Goal: Task Accomplishment & Management: Manage account settings

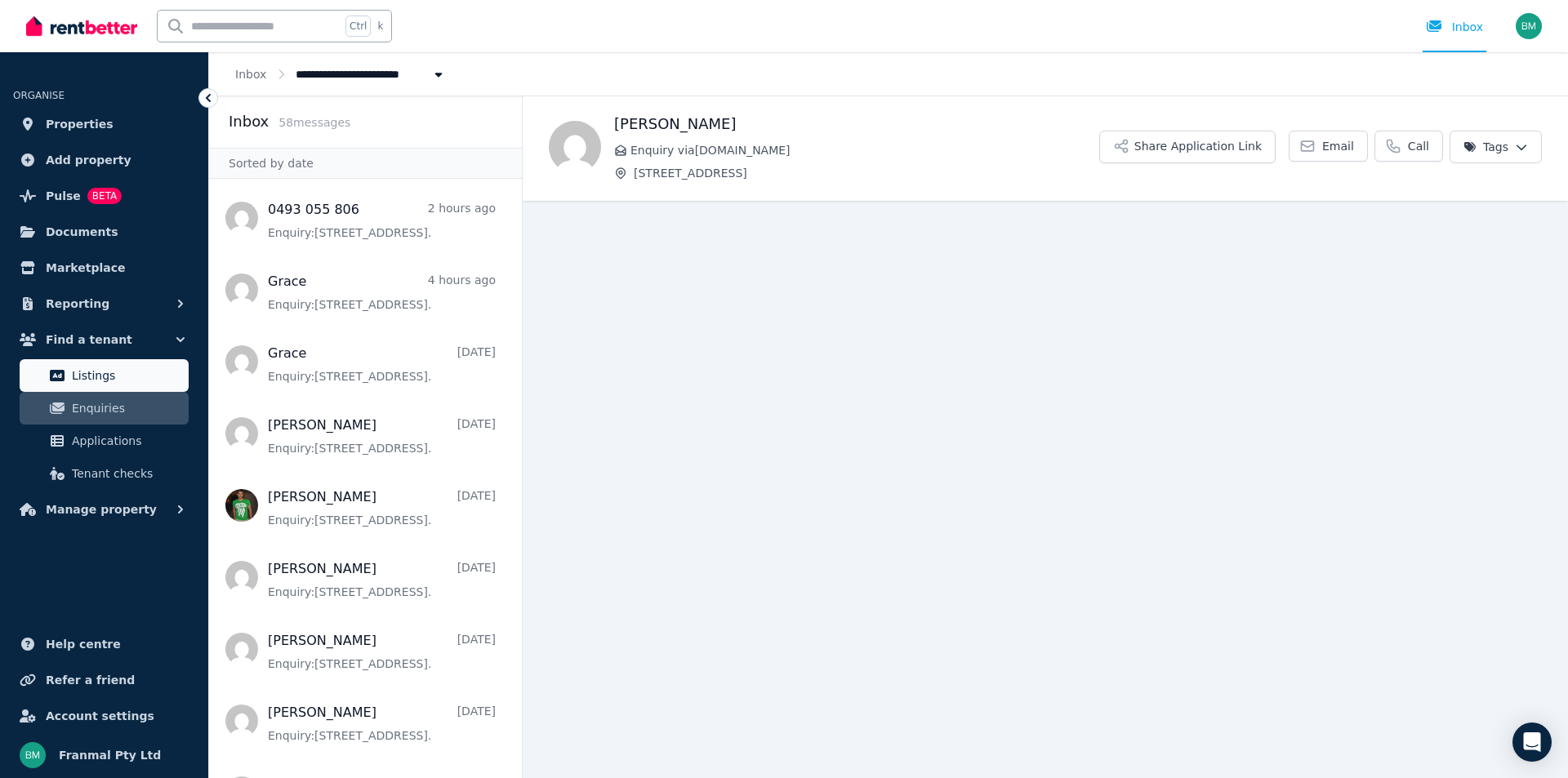
click at [104, 364] on link "Listings" at bounding box center [104, 376] width 169 height 33
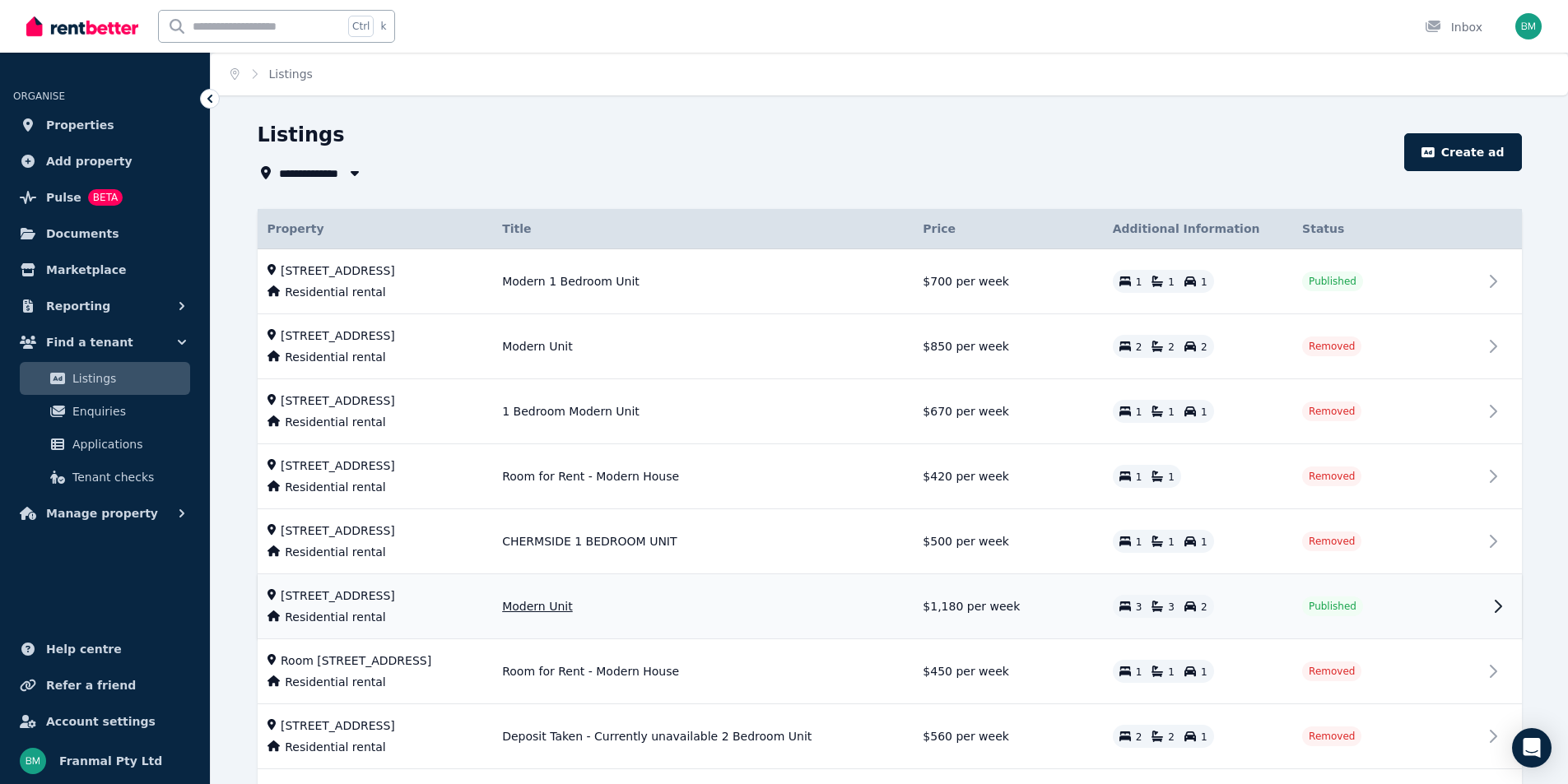
click at [353, 597] on span "[STREET_ADDRESS]" at bounding box center [338, 596] width 115 height 17
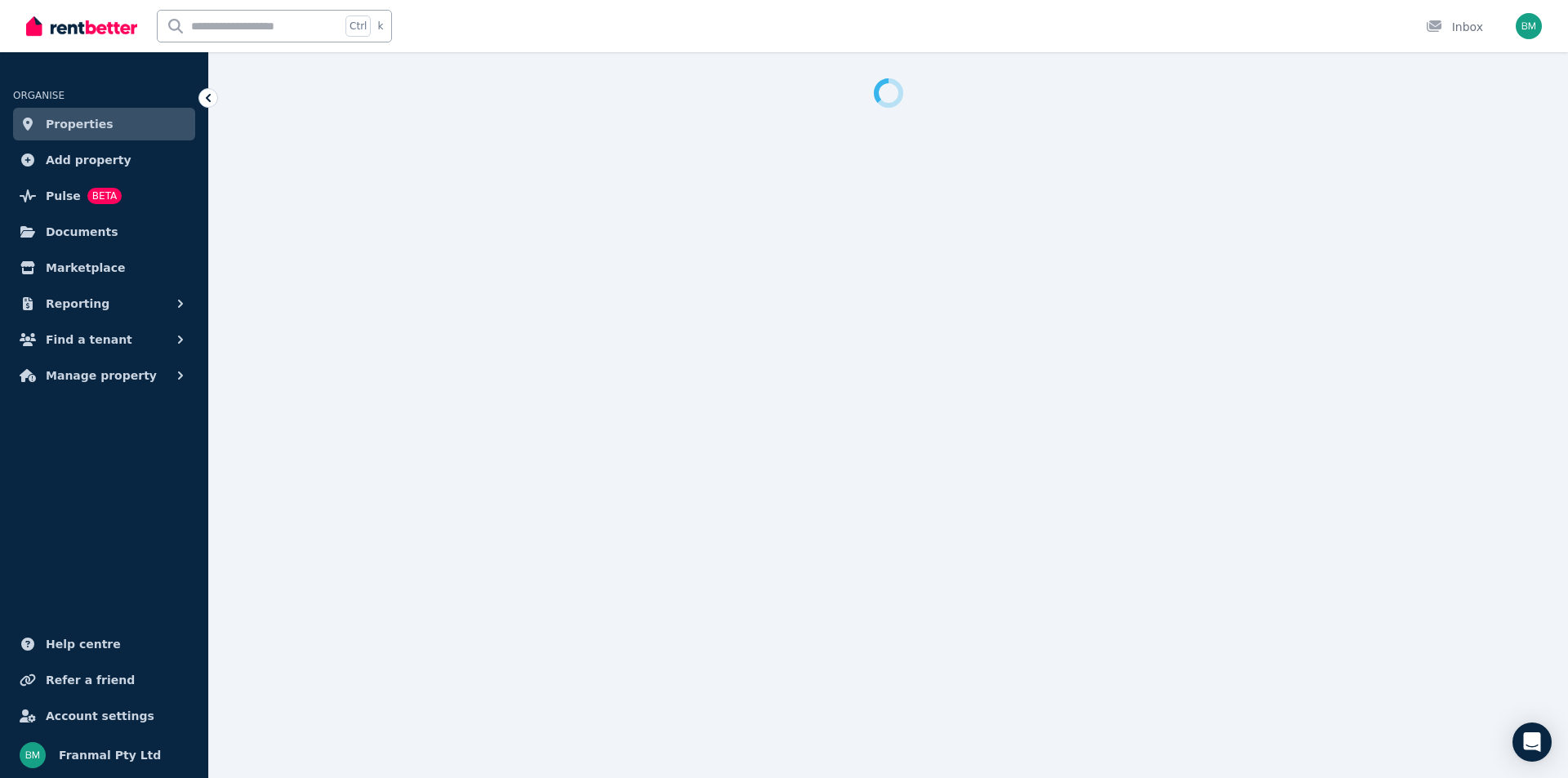
select select "**********"
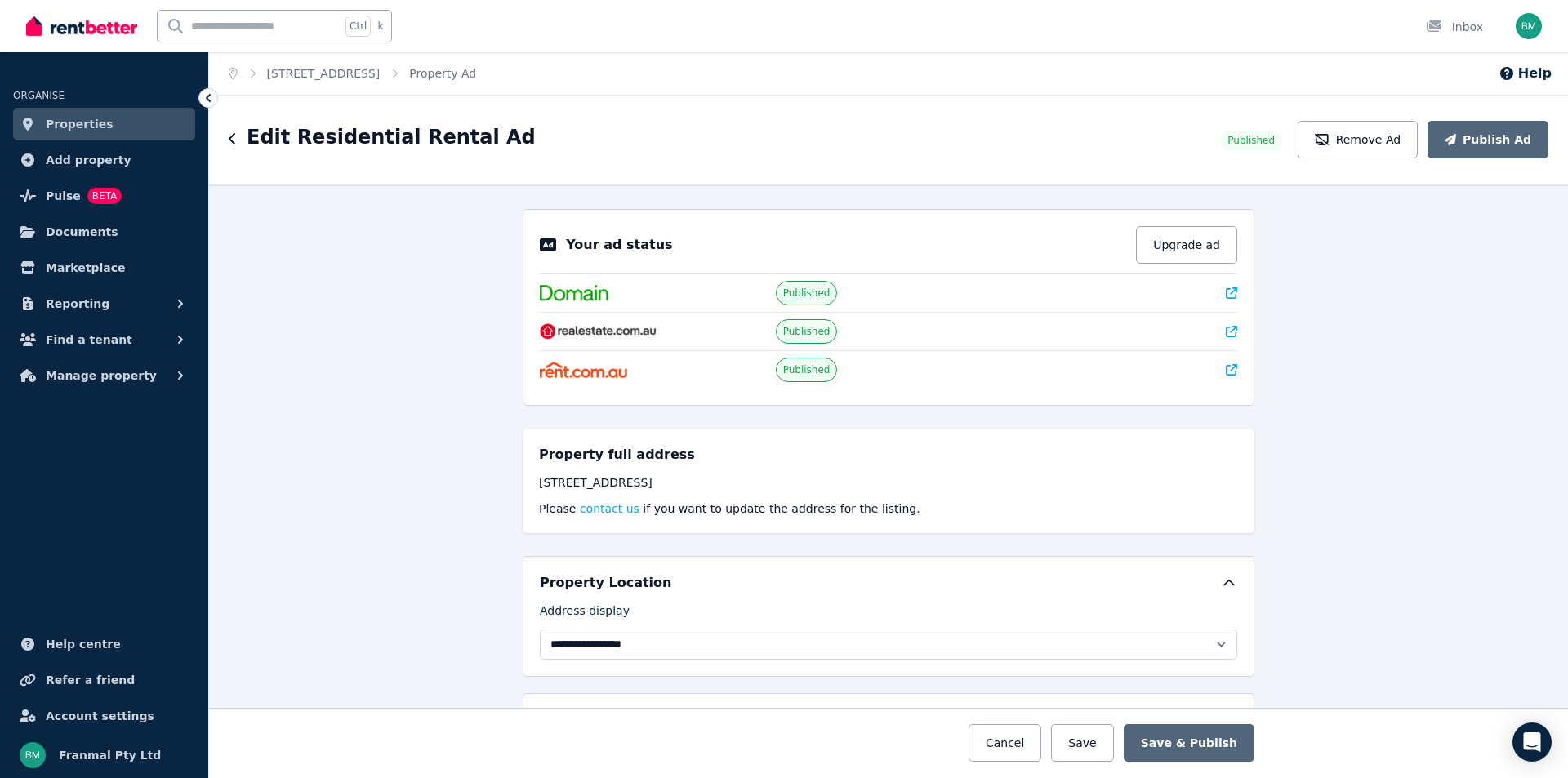
click at [1230, 365] on icon at bounding box center [1231, 370] width 11 height 11
click at [80, 117] on span "Properties" at bounding box center [79, 124] width 68 height 20
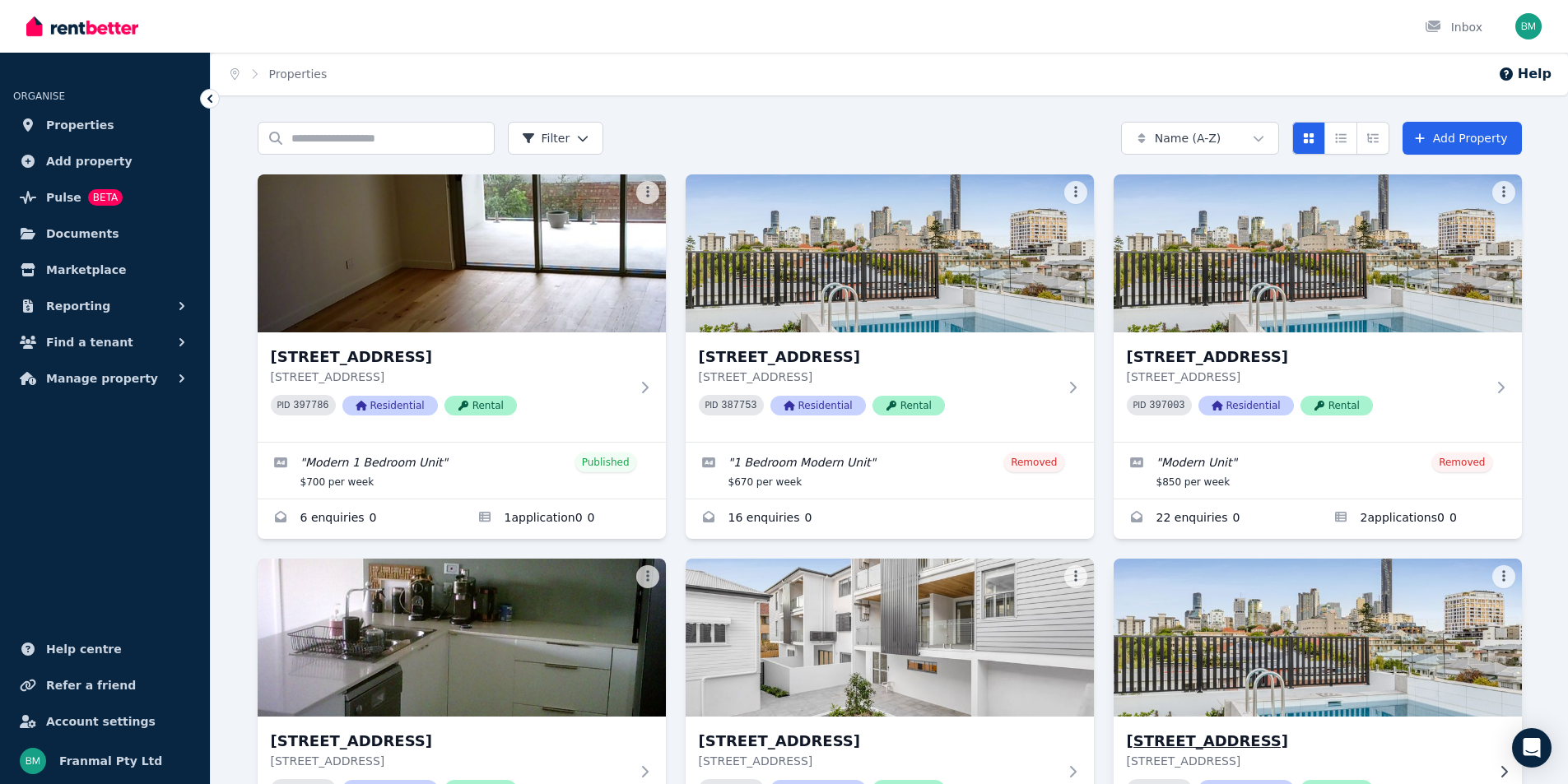
scroll to position [247, 0]
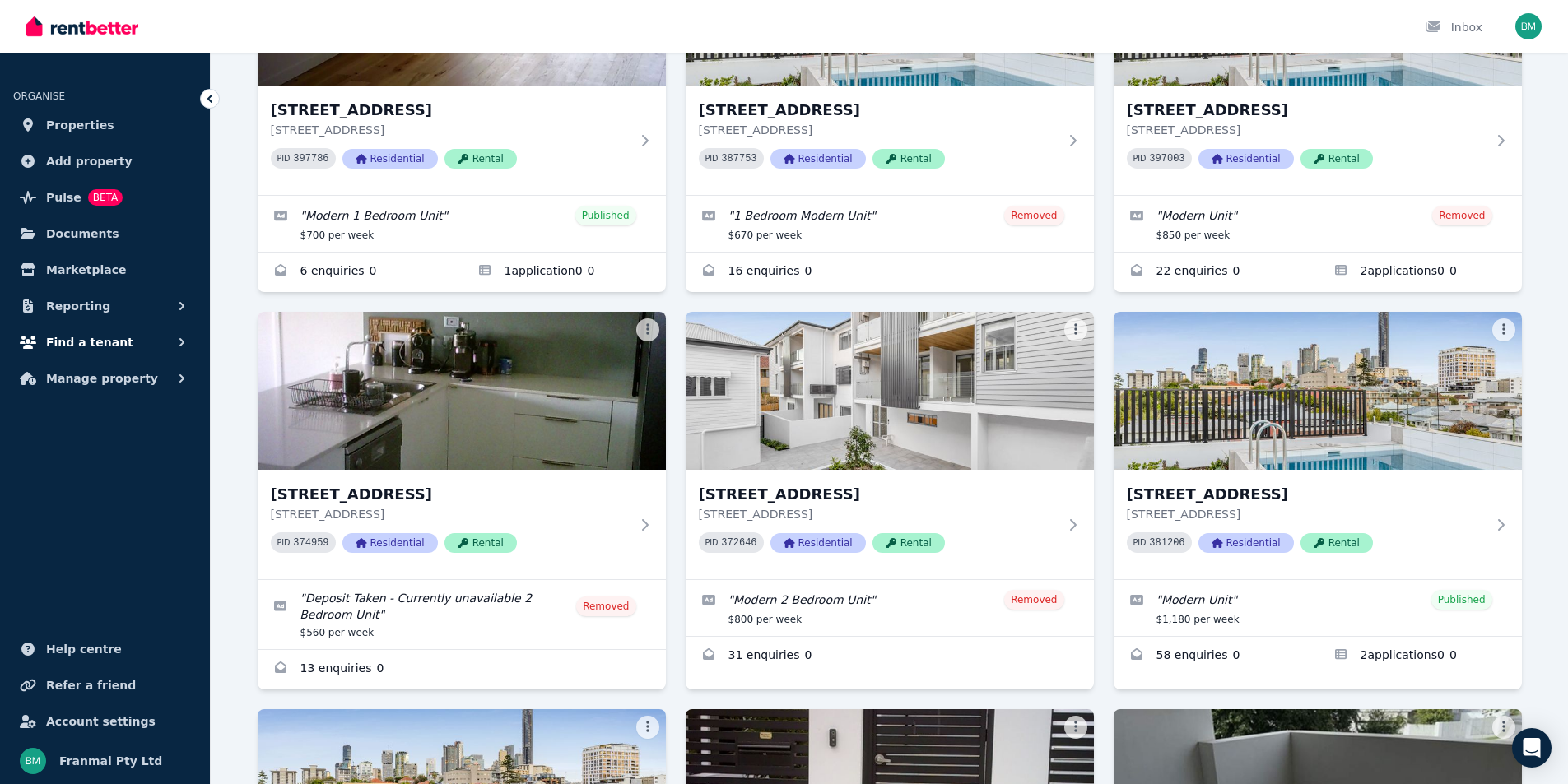
click at [102, 347] on span "Find a tenant" at bounding box center [90, 342] width 88 height 20
click at [92, 425] on link "Enquiries" at bounding box center [105, 412] width 170 height 33
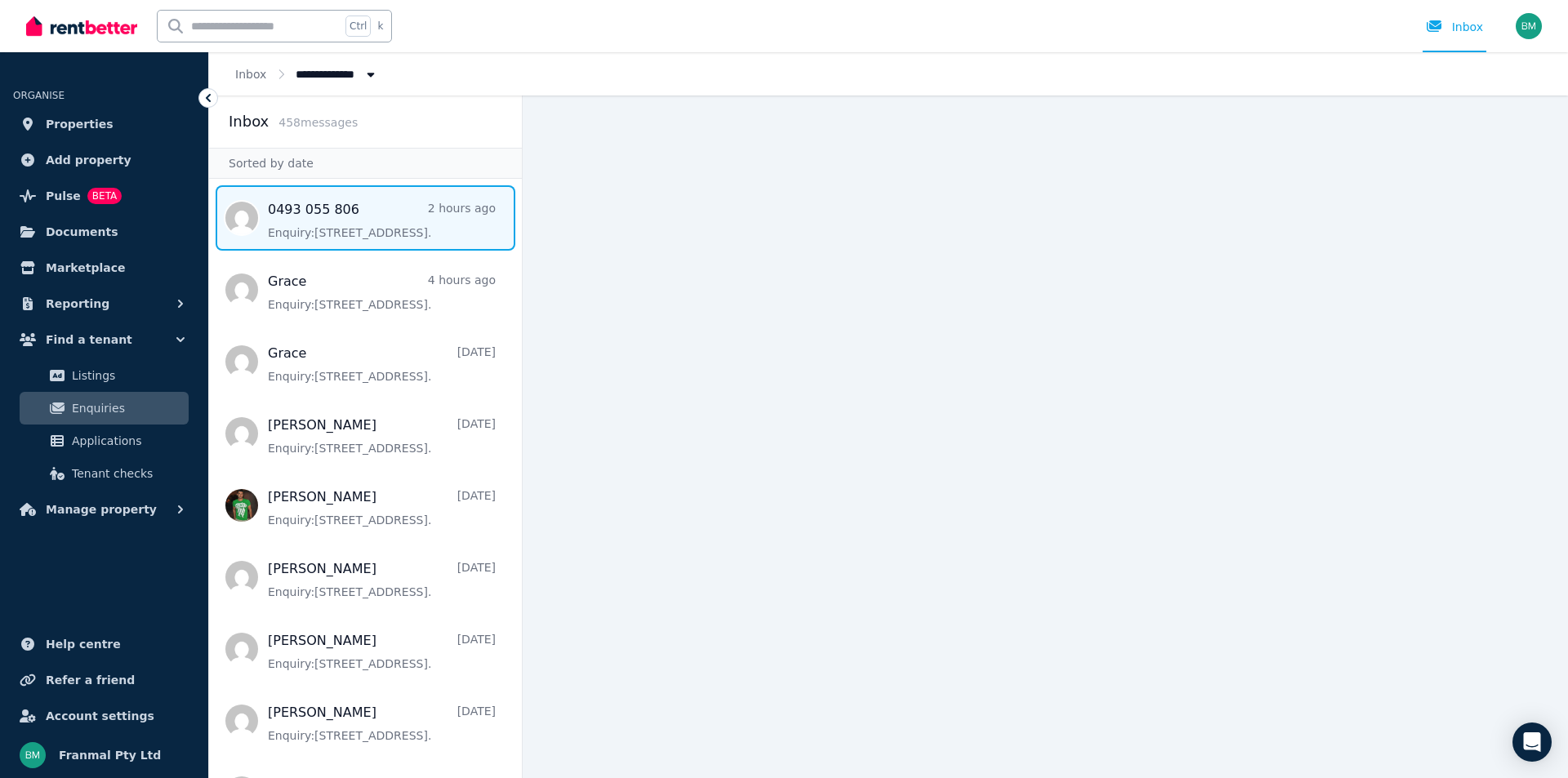
click at [324, 201] on span "Message list" at bounding box center [365, 218] width 313 height 66
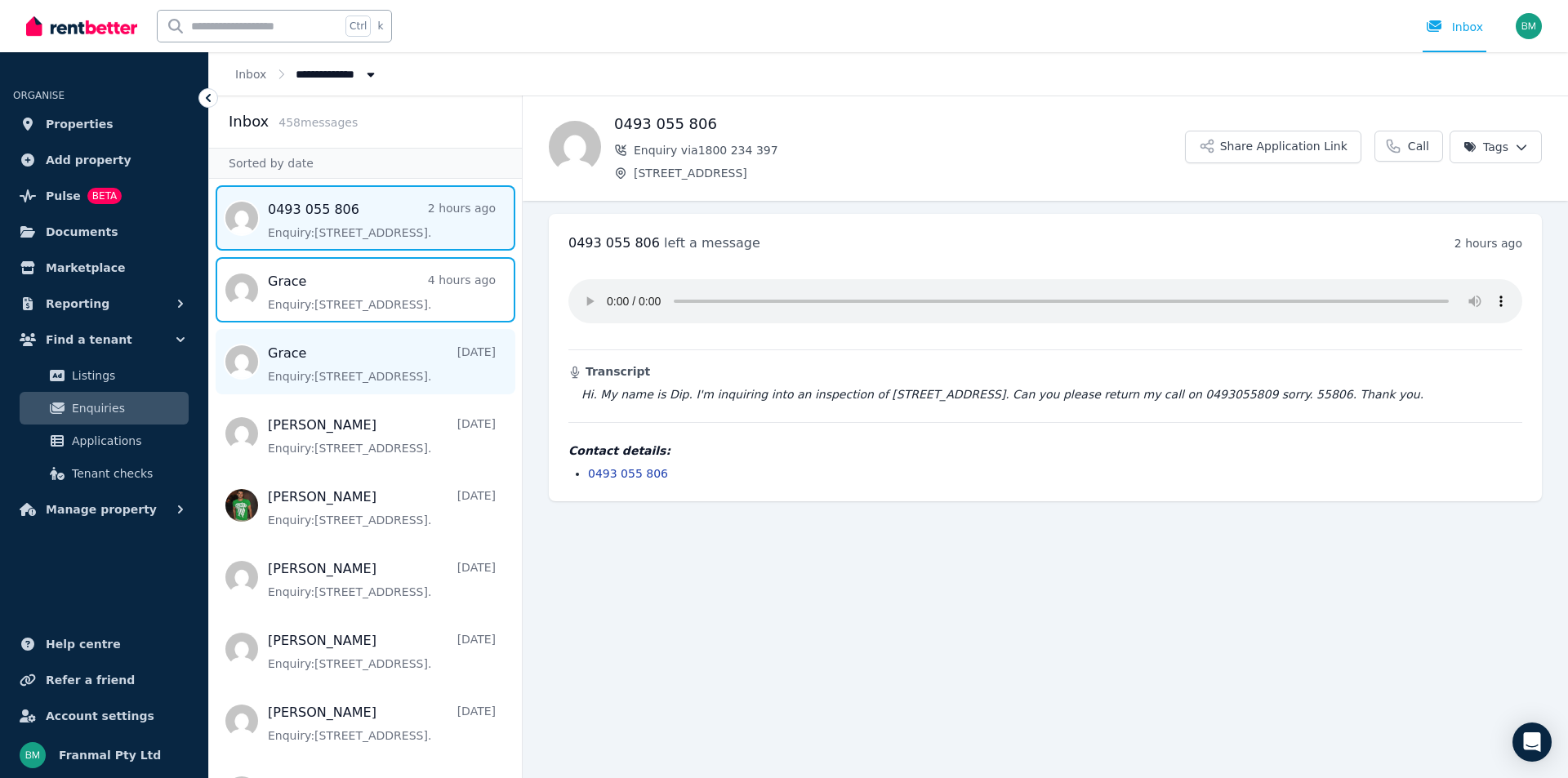
drag, startPoint x: 304, startPoint y: 302, endPoint x: 334, endPoint y: 354, distance: 60.0
click at [304, 302] on span "Message list" at bounding box center [365, 290] width 313 height 66
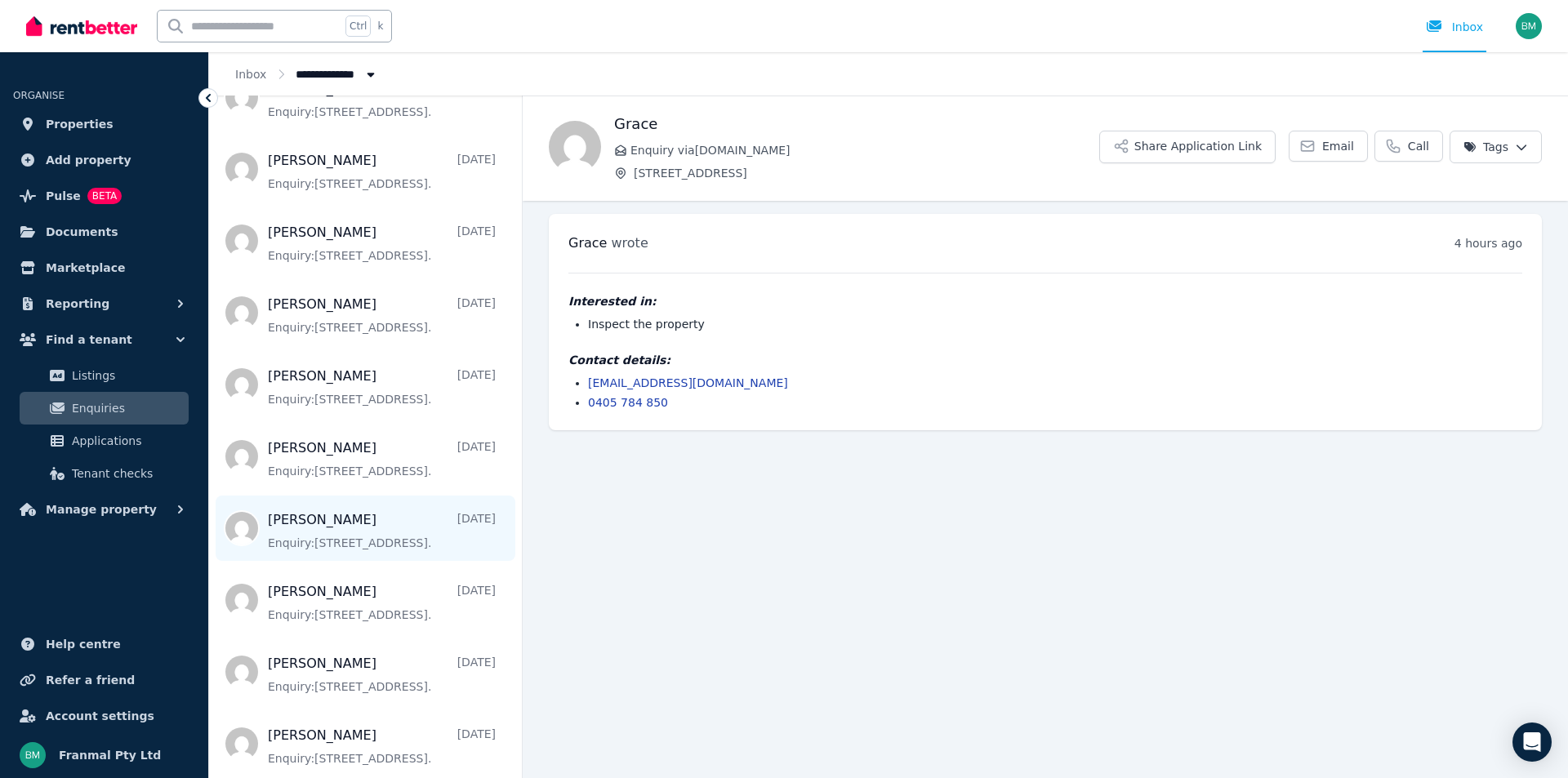
scroll to position [572, 0]
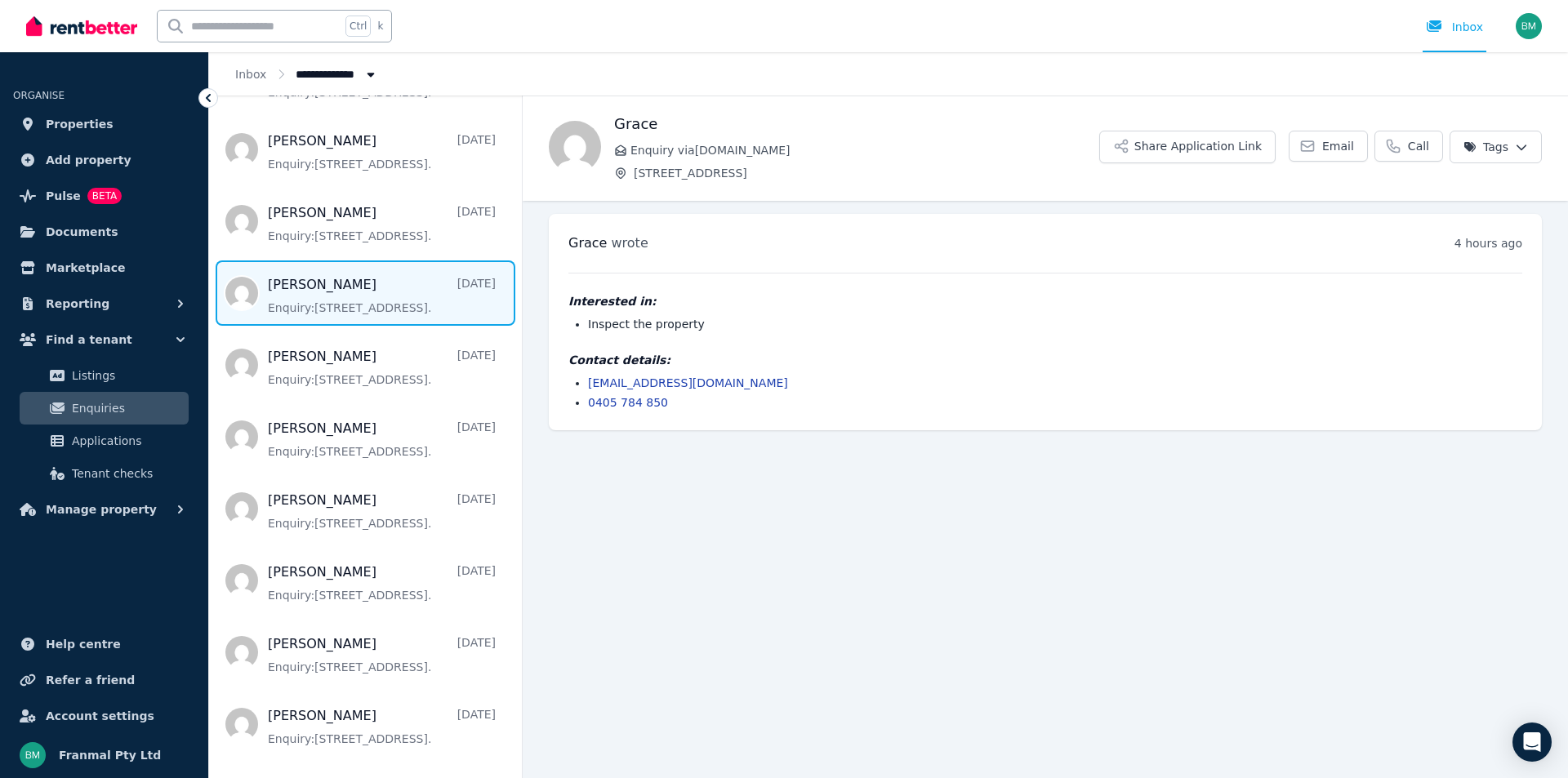
click at [320, 315] on span "Message list" at bounding box center [365, 293] width 313 height 66
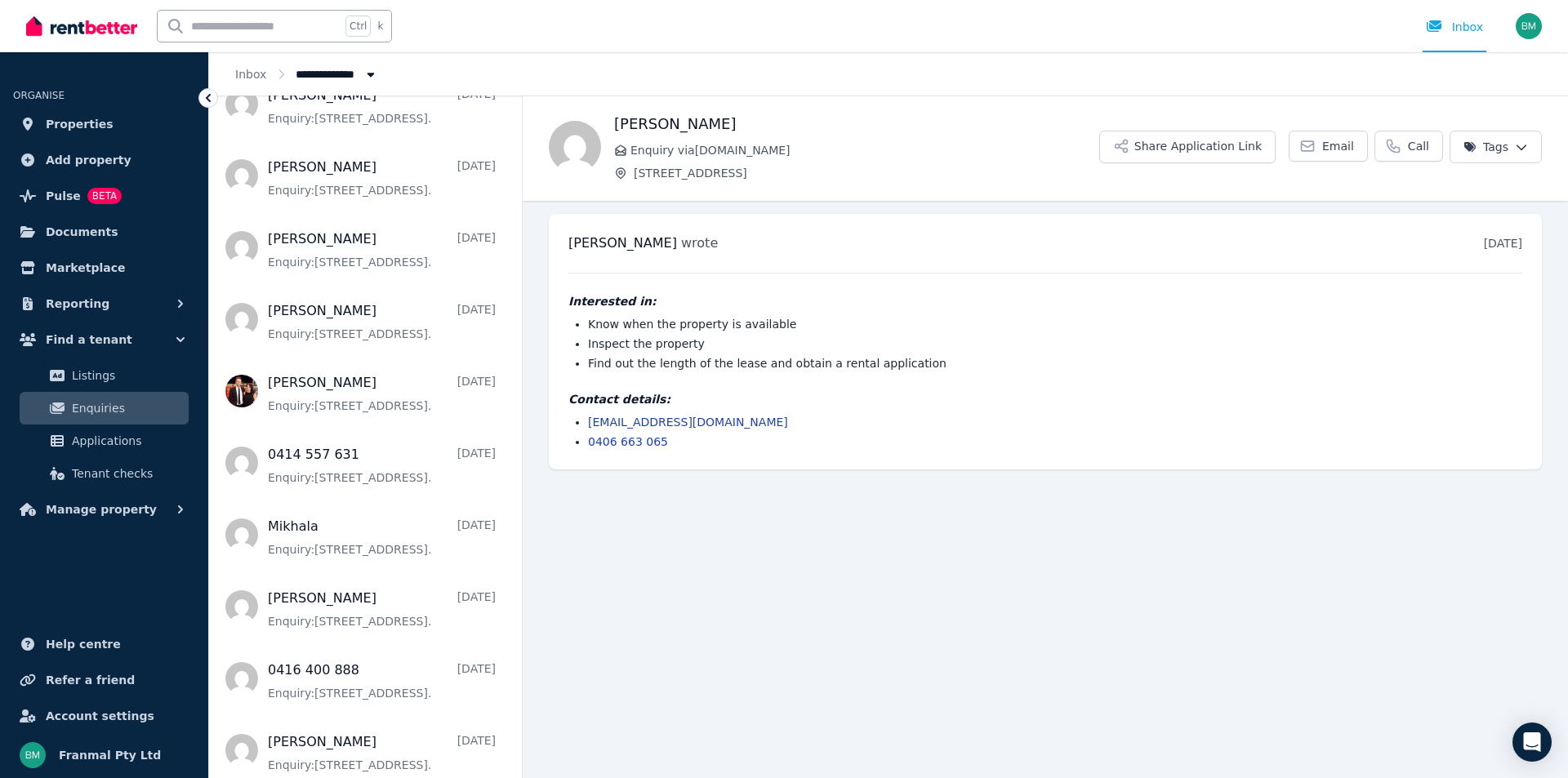
scroll to position [979, 0]
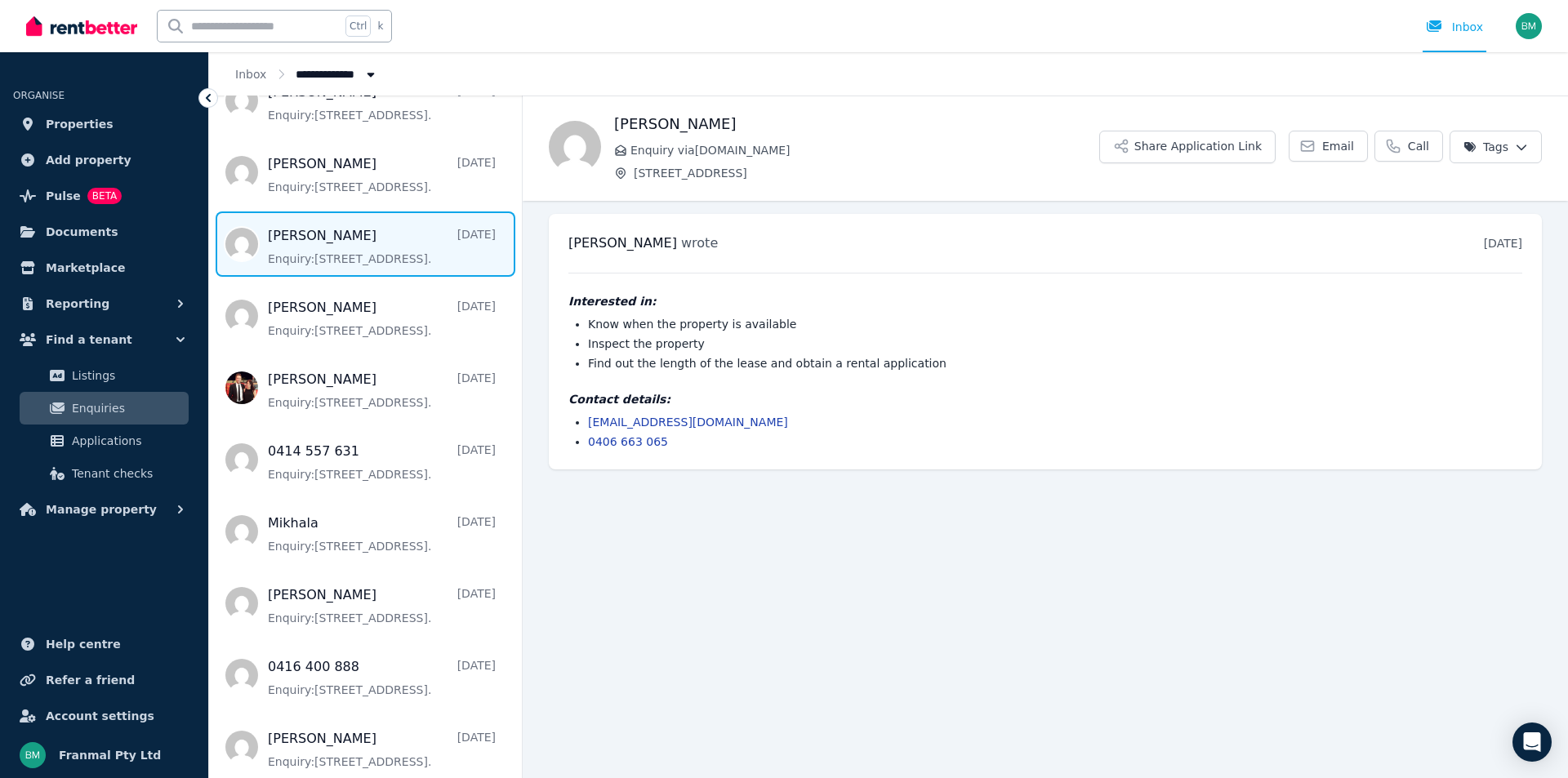
click at [315, 253] on span "Message list" at bounding box center [365, 244] width 313 height 66
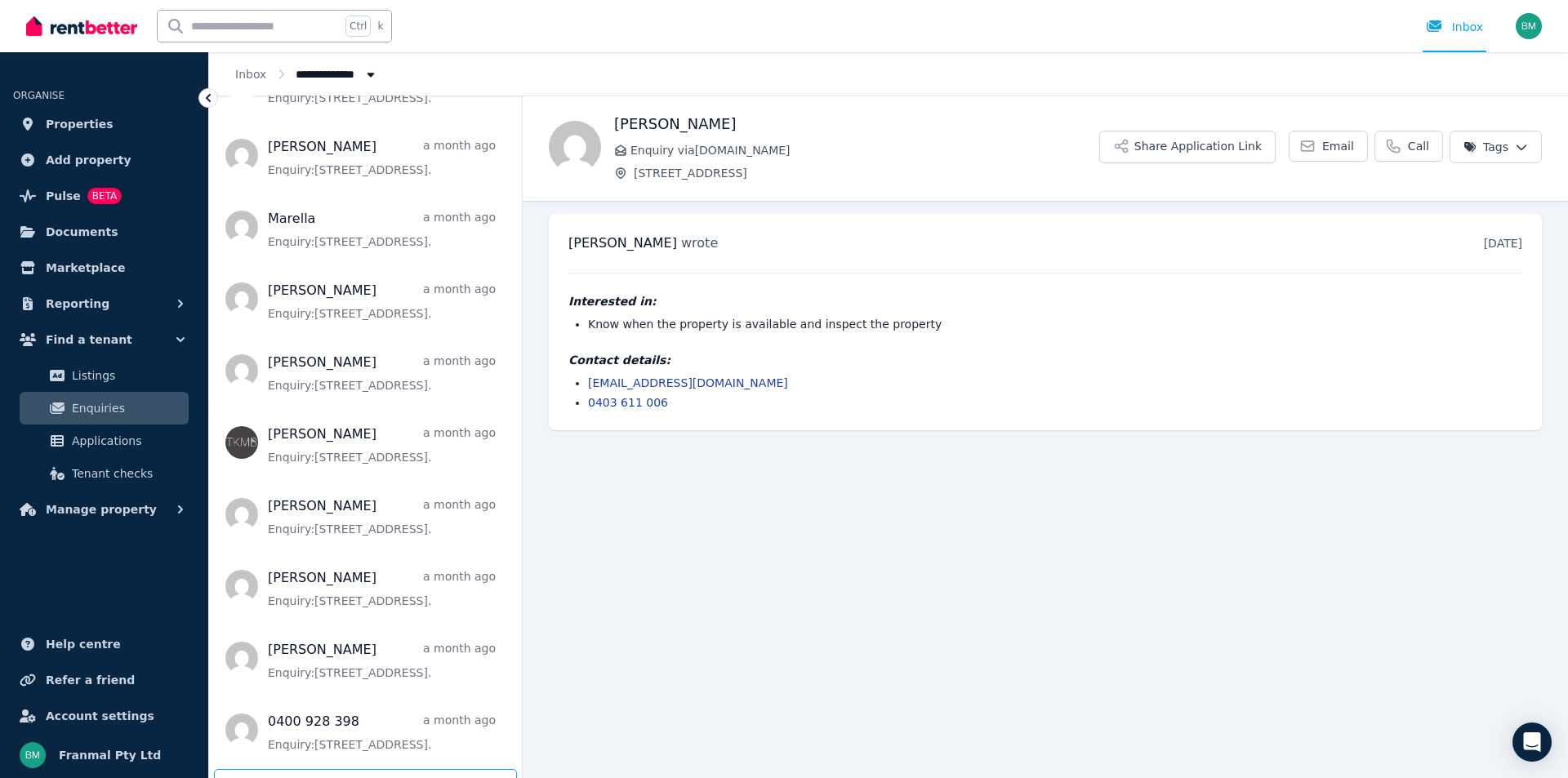
scroll to position [3030, 0]
click at [369, 767] on div "Load more" at bounding box center [365, 783] width 303 height 31
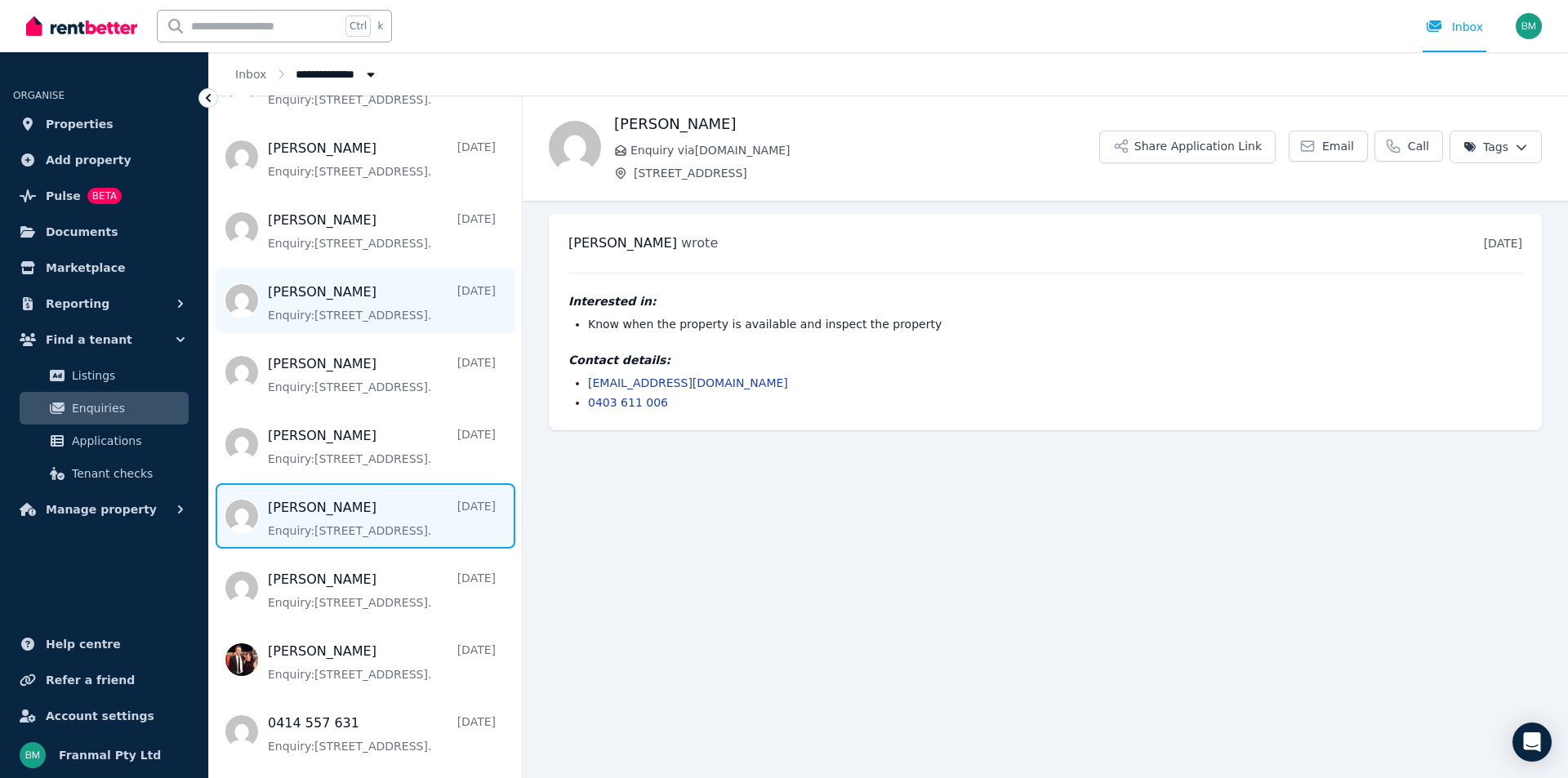
scroll to position [744, 0]
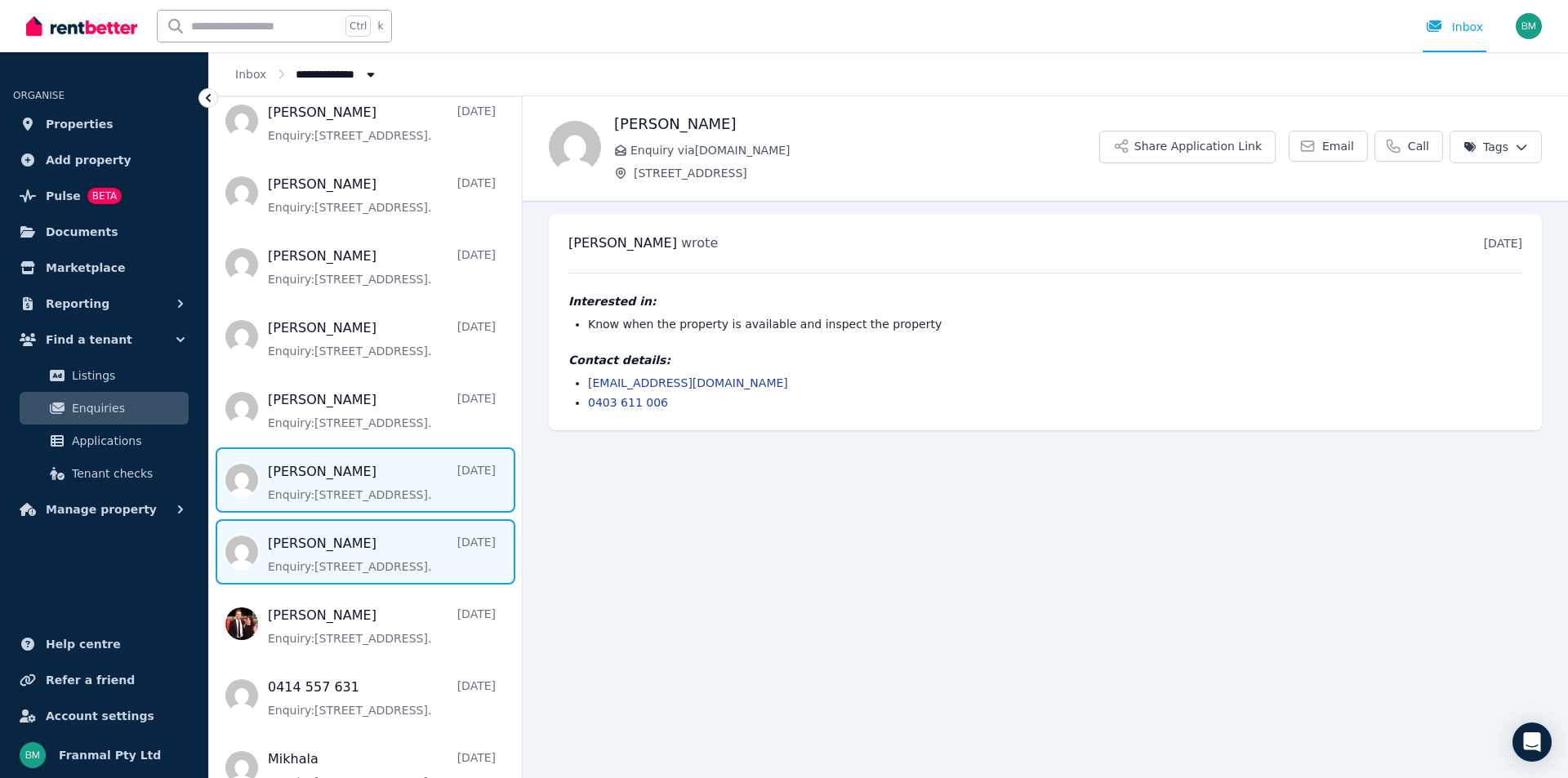
drag, startPoint x: 297, startPoint y: 558, endPoint x: 298, endPoint y: 545, distance: 13.0
click at [296, 556] on span "Message list" at bounding box center [365, 552] width 313 height 66
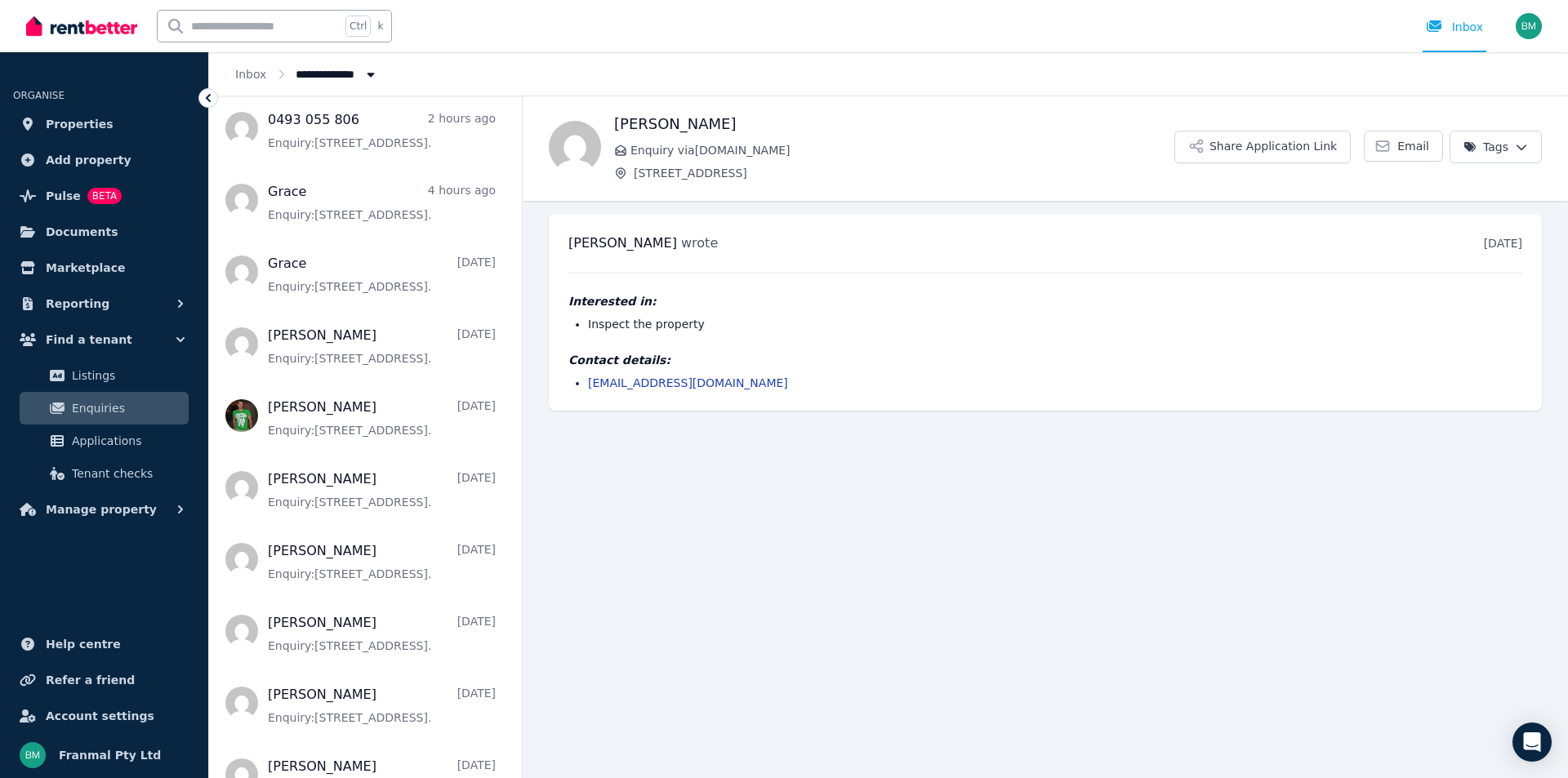
scroll to position [9, 0]
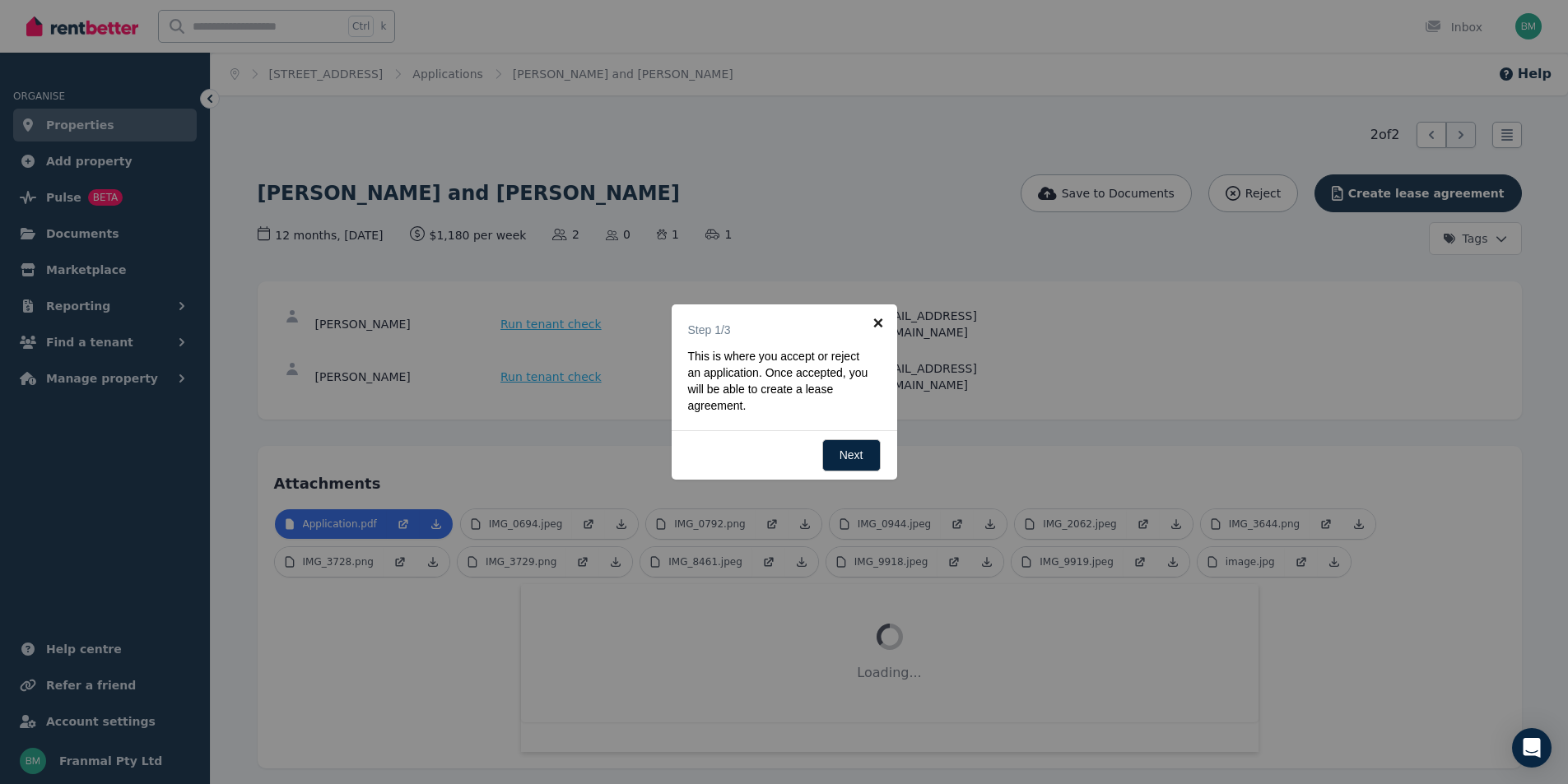
click at [880, 317] on link "×" at bounding box center [879, 323] width 37 height 37
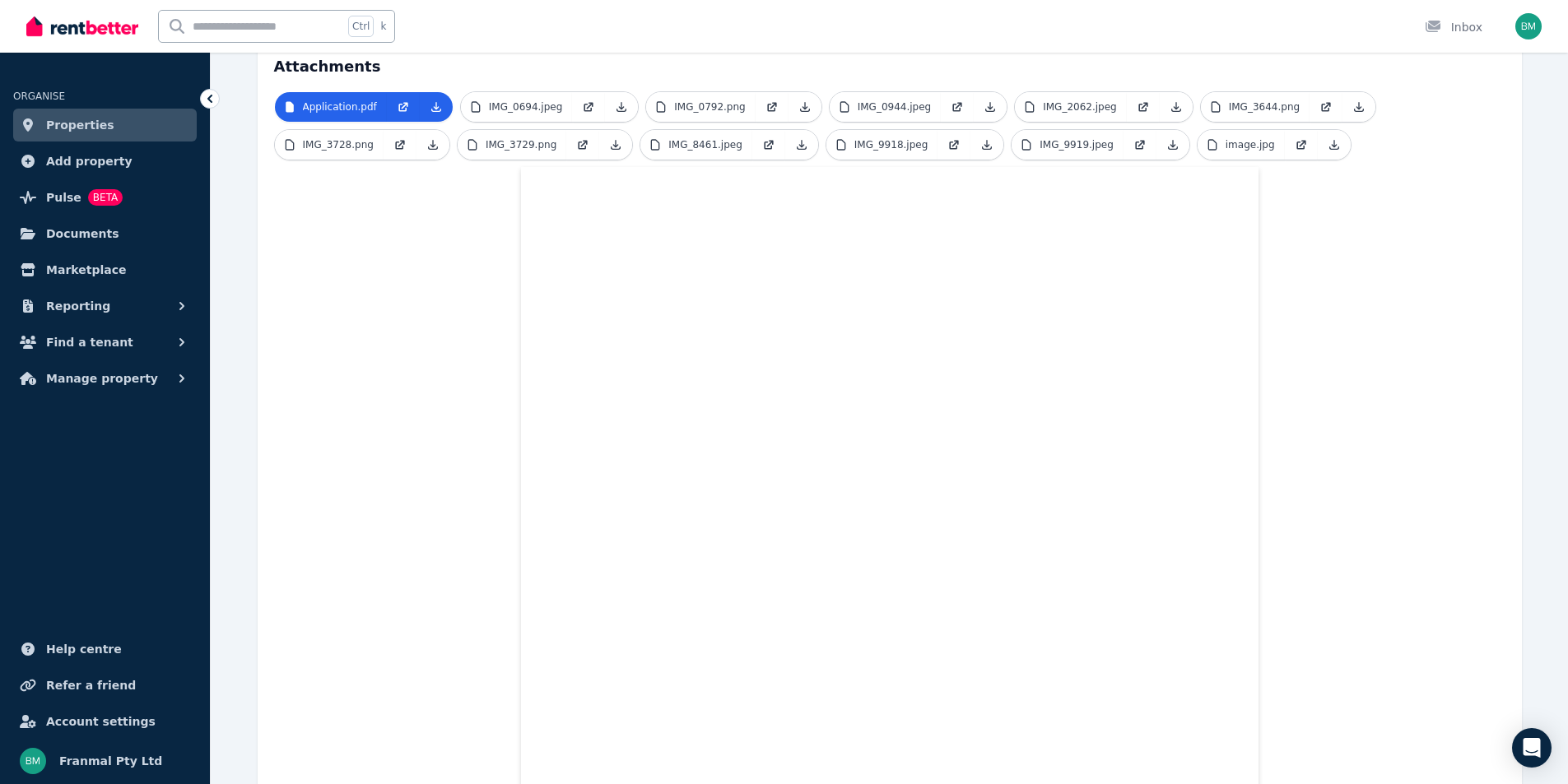
scroll to position [247, 0]
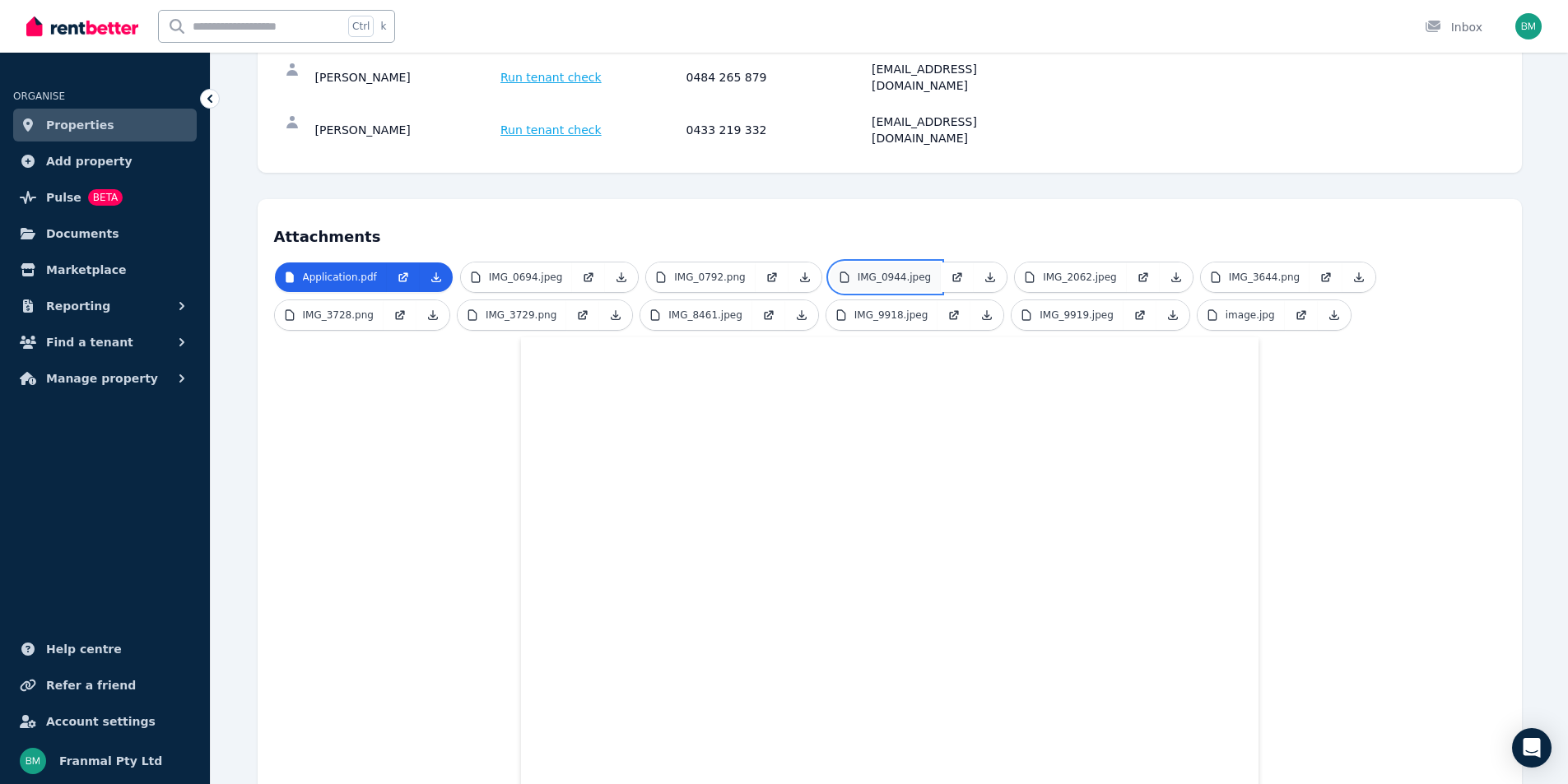
click at [861, 271] on p "IMG_0944.jpeg" at bounding box center [895, 277] width 74 height 13
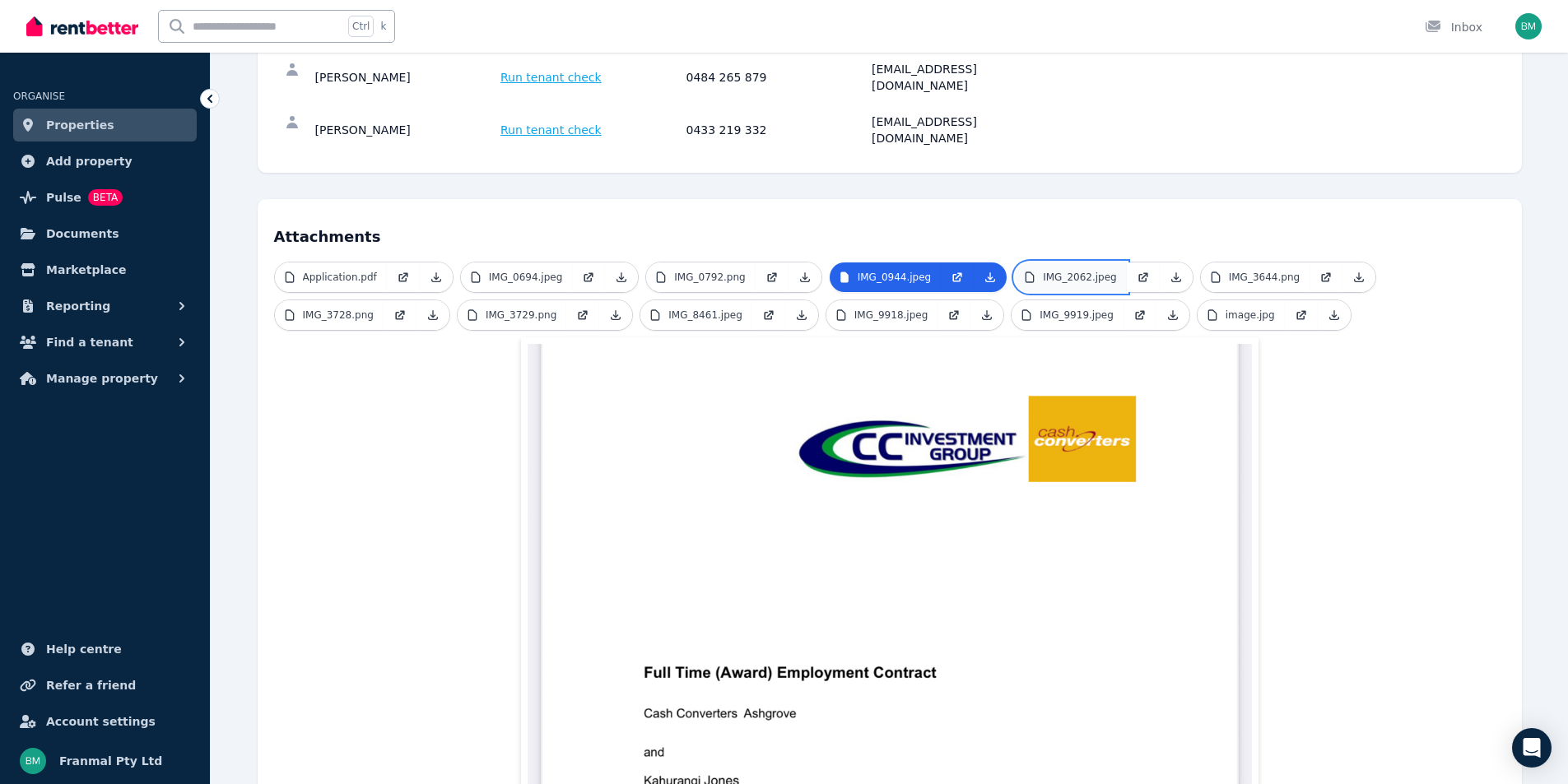
click at [1043, 271] on p "IMG_2062.jpeg" at bounding box center [1080, 277] width 74 height 13
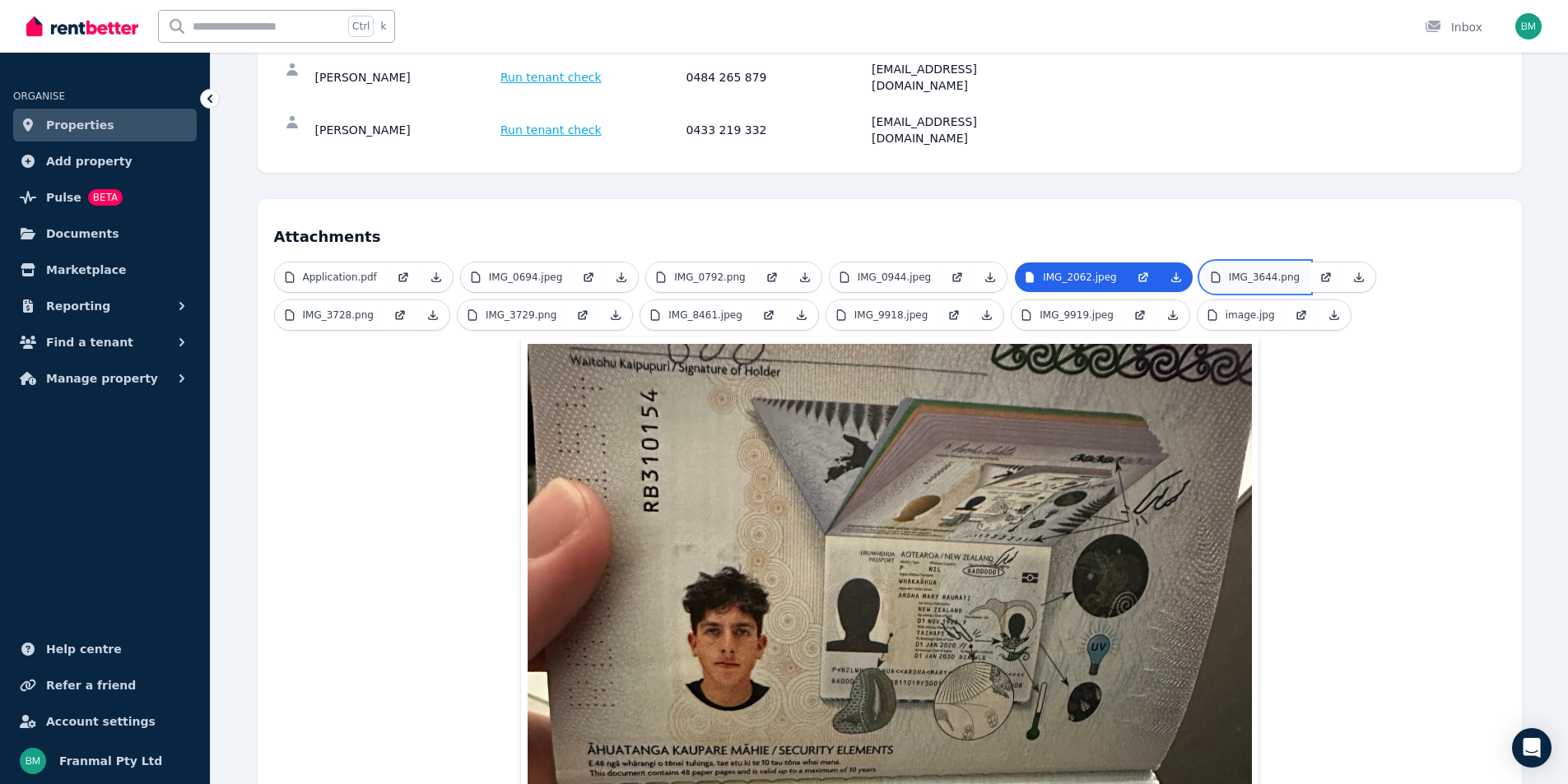
click at [1229, 271] on p "IMG_3644.png" at bounding box center [1264, 277] width 71 height 13
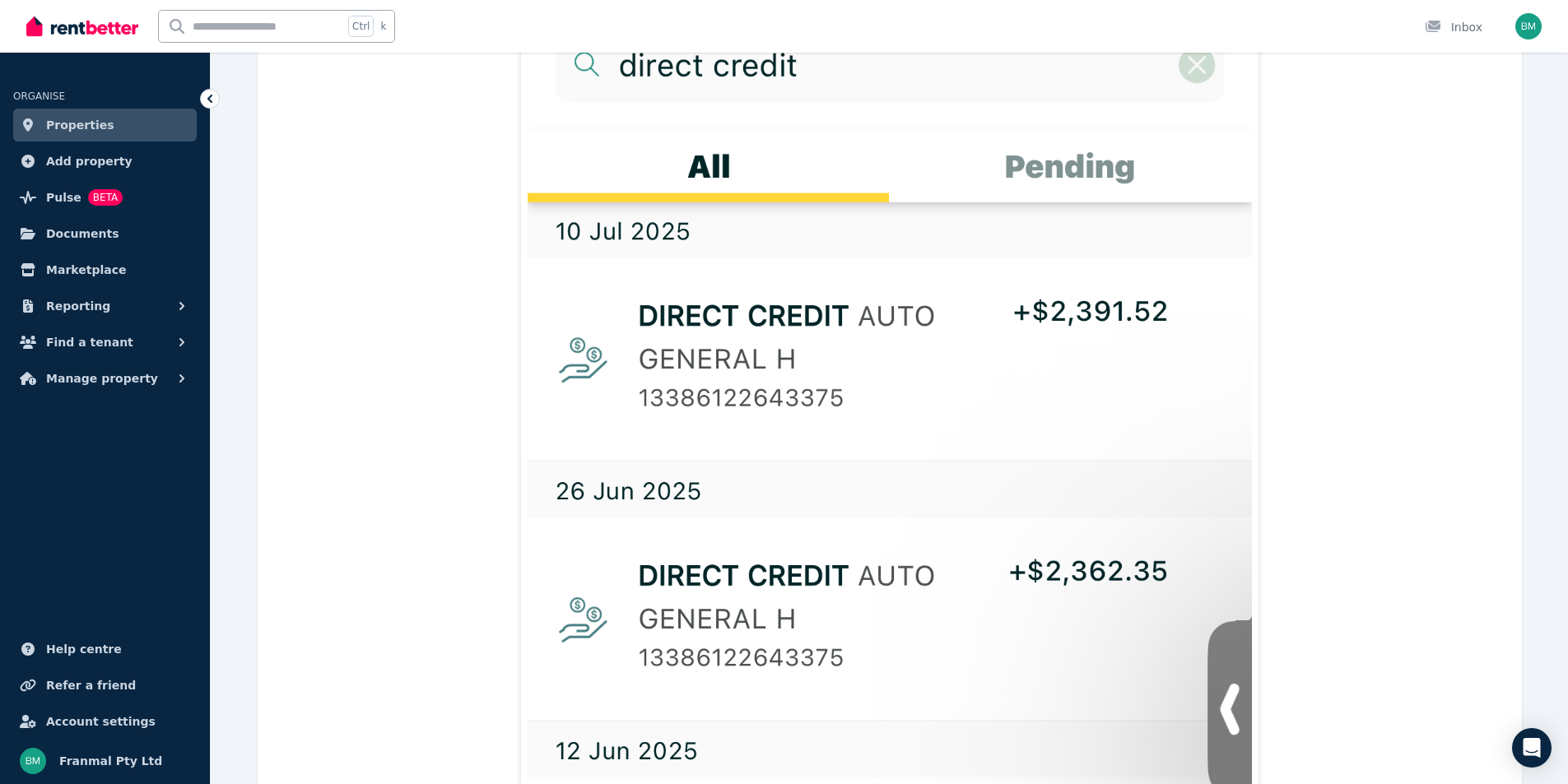
scroll to position [383, 0]
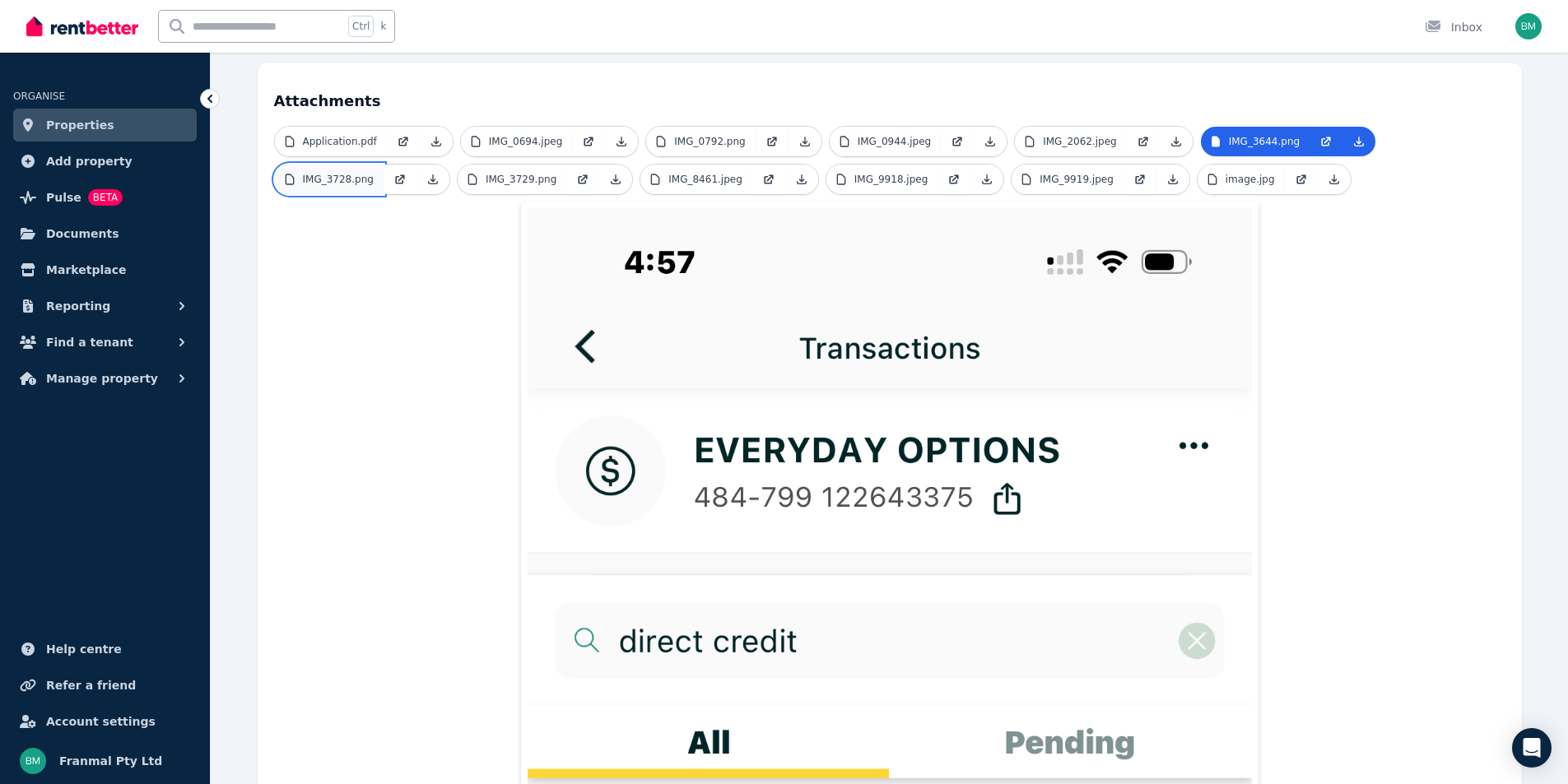
click at [350, 172] on p "IMG_3728.png" at bounding box center [339, 179] width 71 height 13
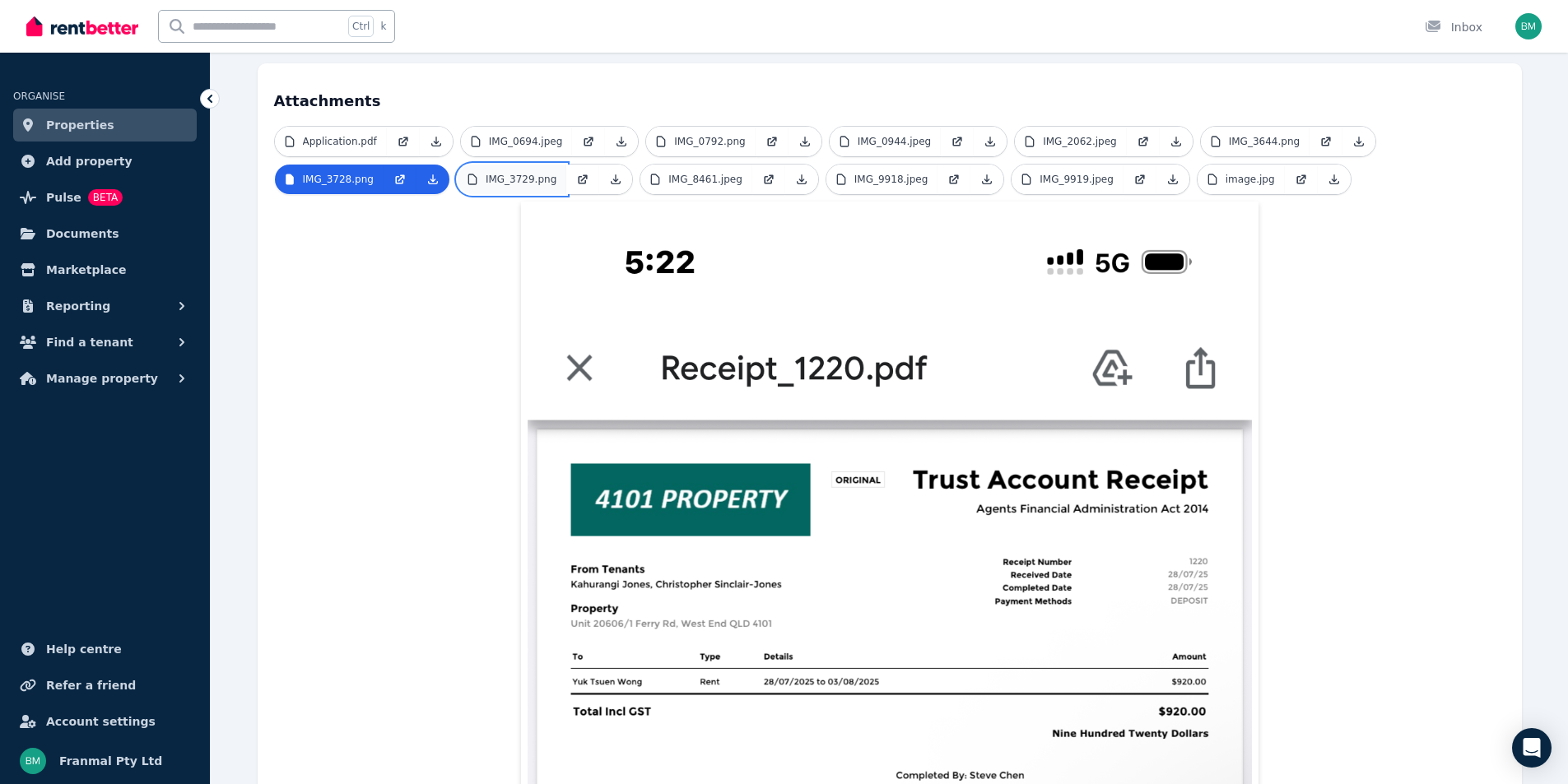
click at [517, 164] on link "IMG_3729.png" at bounding box center [512, 179] width 109 height 30
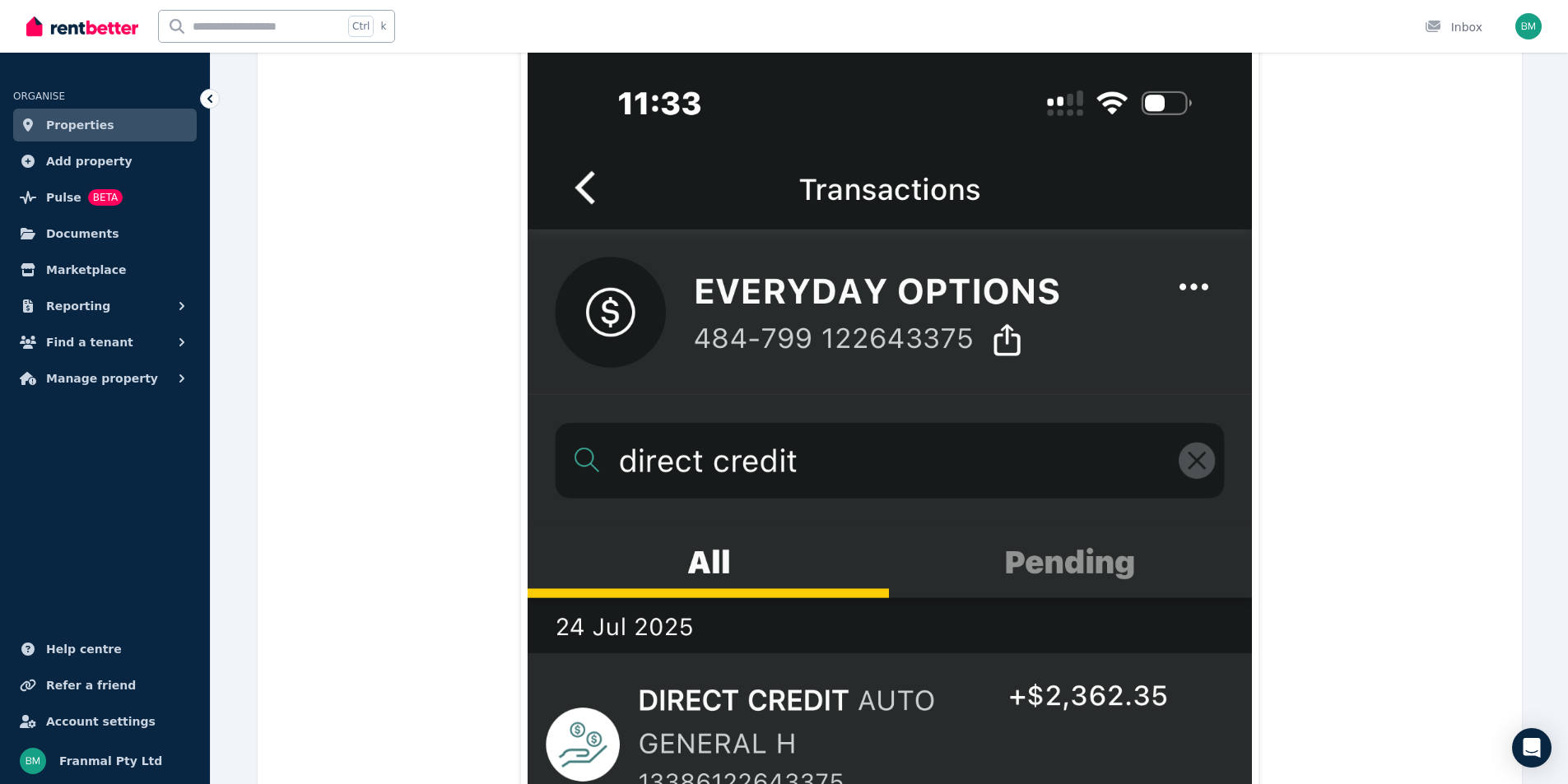
scroll to position [0, 0]
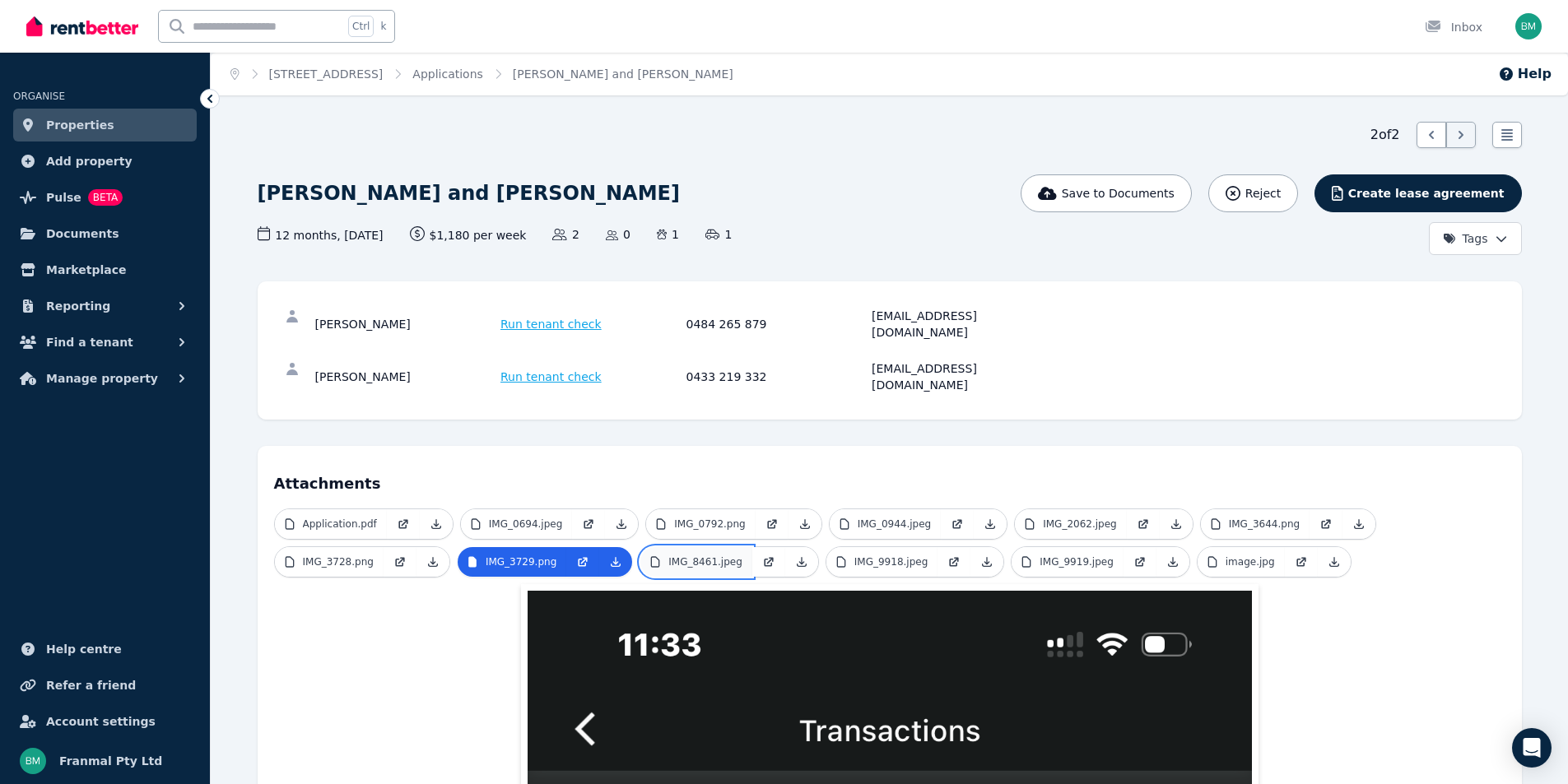
click at [668, 555] on p "IMG_8461.jpeg" at bounding box center [705, 562] width 74 height 13
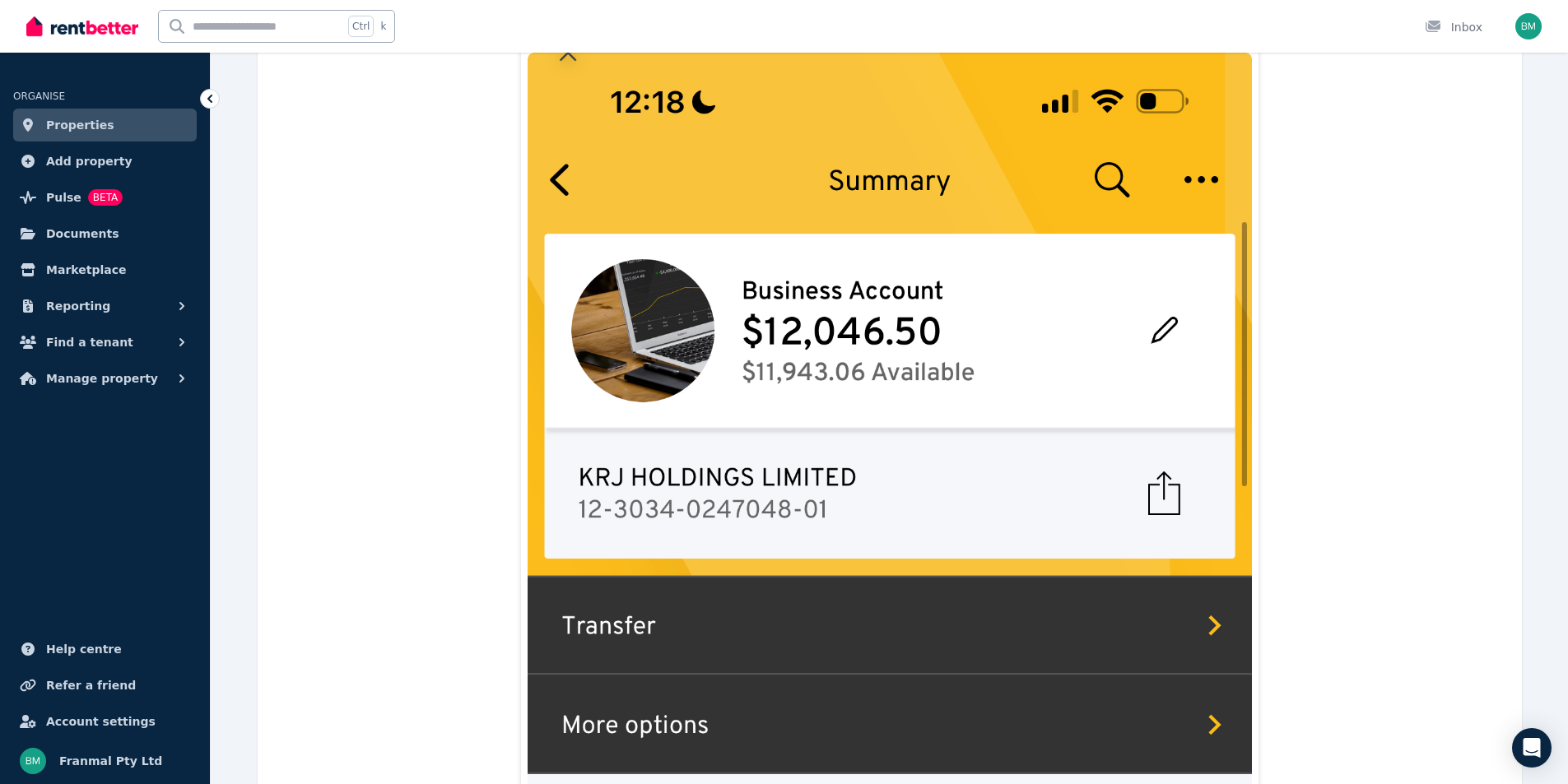
scroll to position [365, 0]
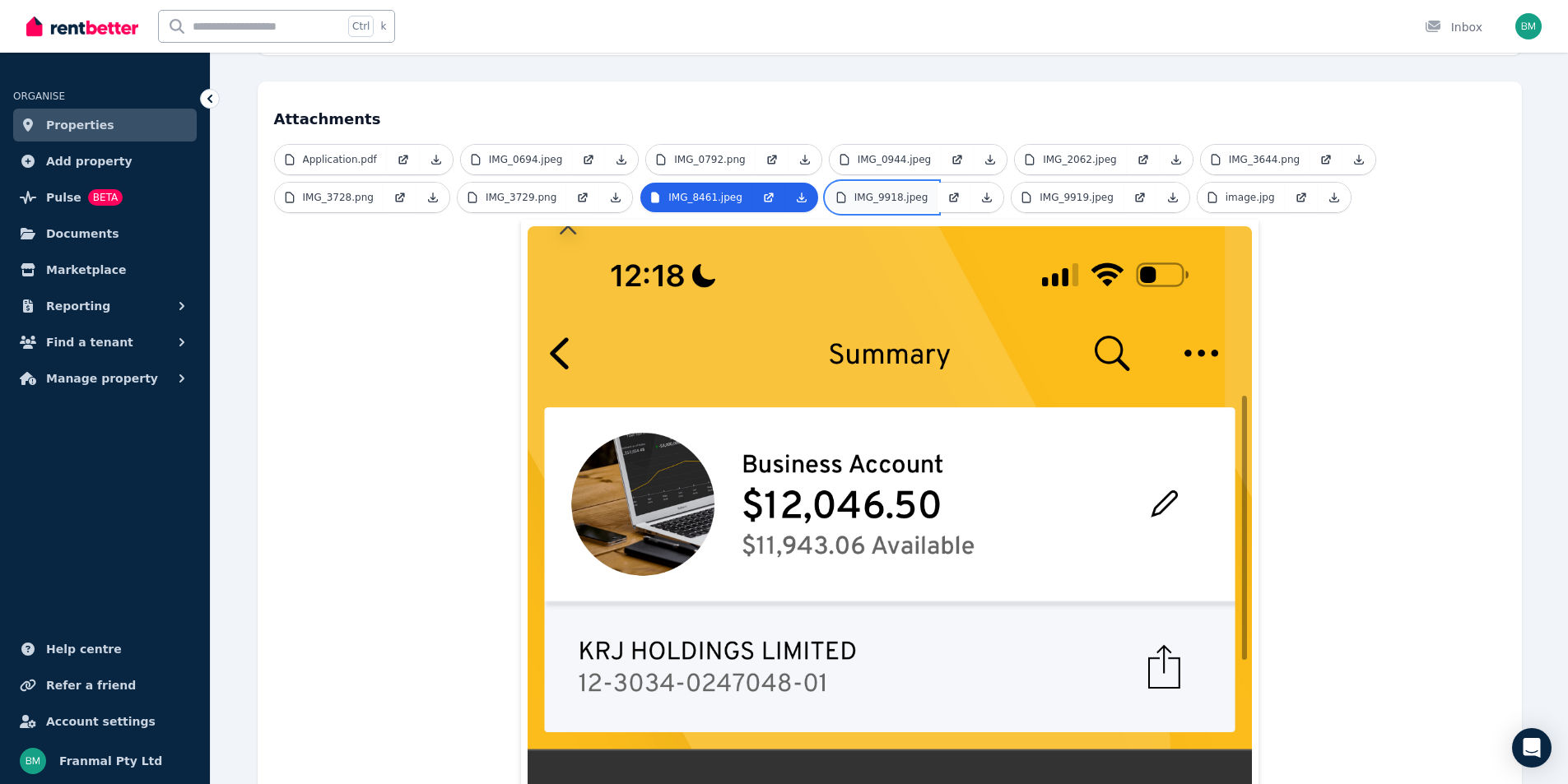
click at [894, 191] on p "IMG_9918.jpeg" at bounding box center [892, 197] width 74 height 13
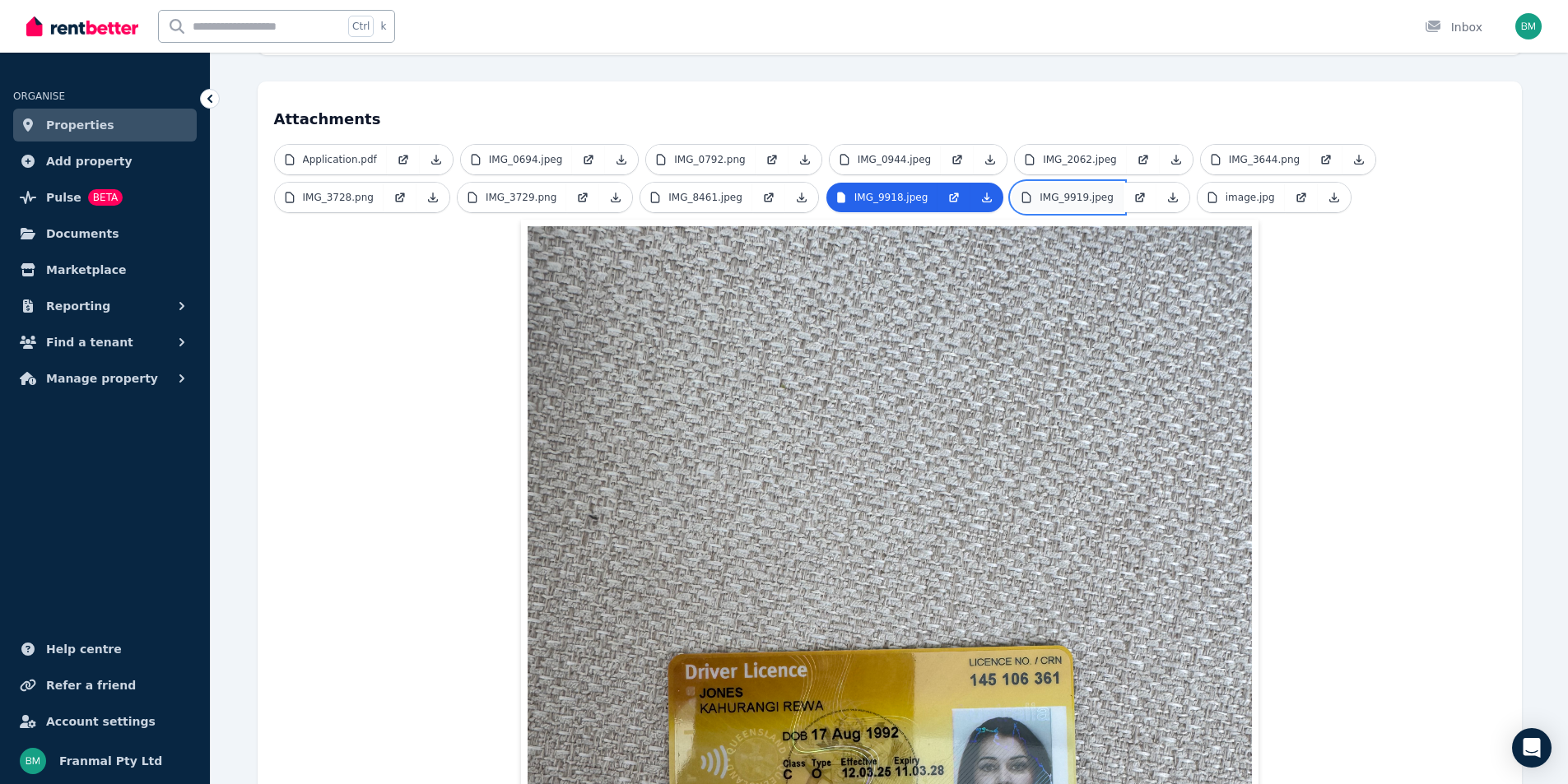
click at [1039, 182] on link "IMG_9919.jpeg" at bounding box center [1068, 197] width 112 height 30
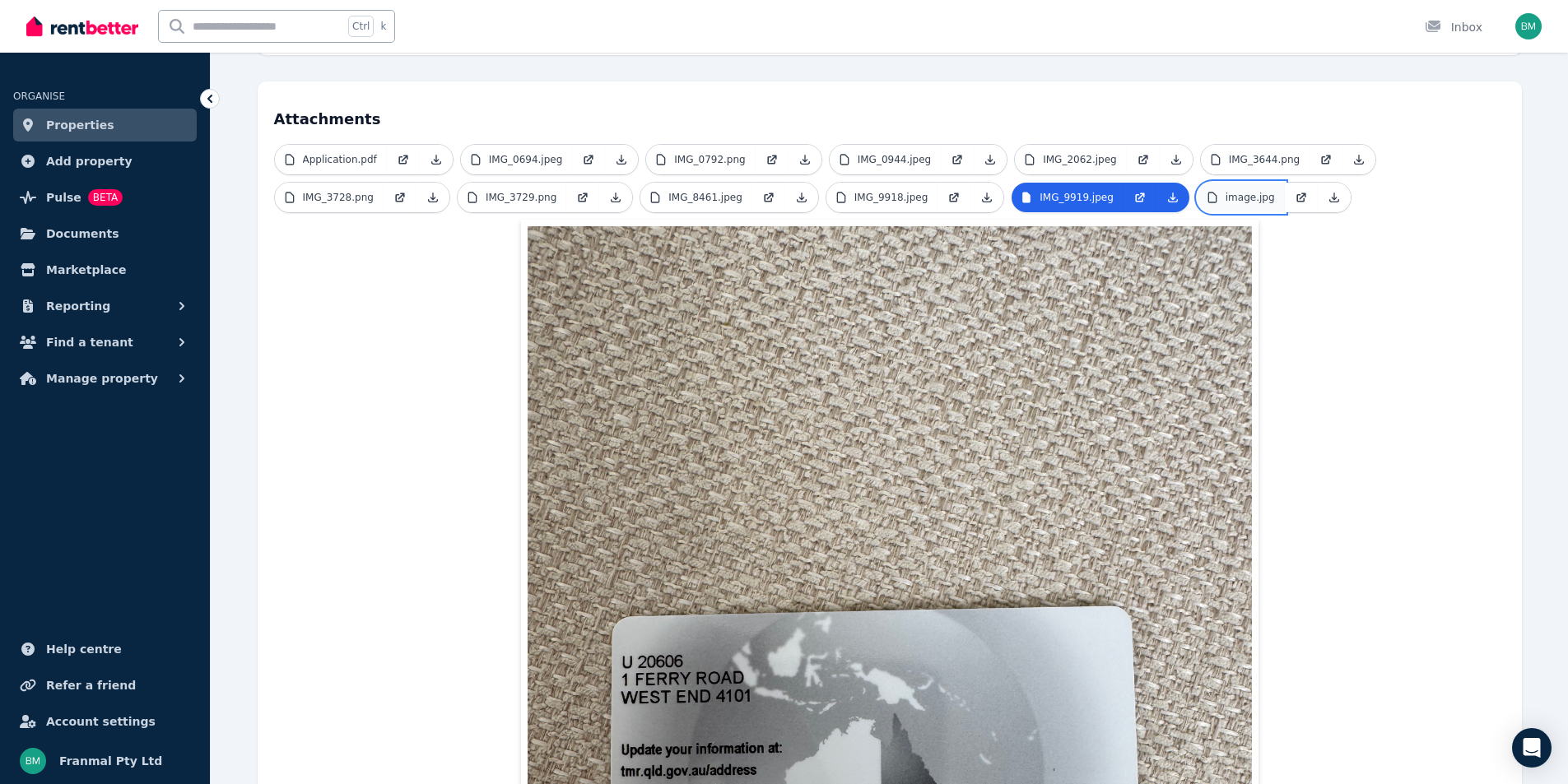
click at [1198, 182] on link "image.jpg" at bounding box center [1242, 197] width 88 height 30
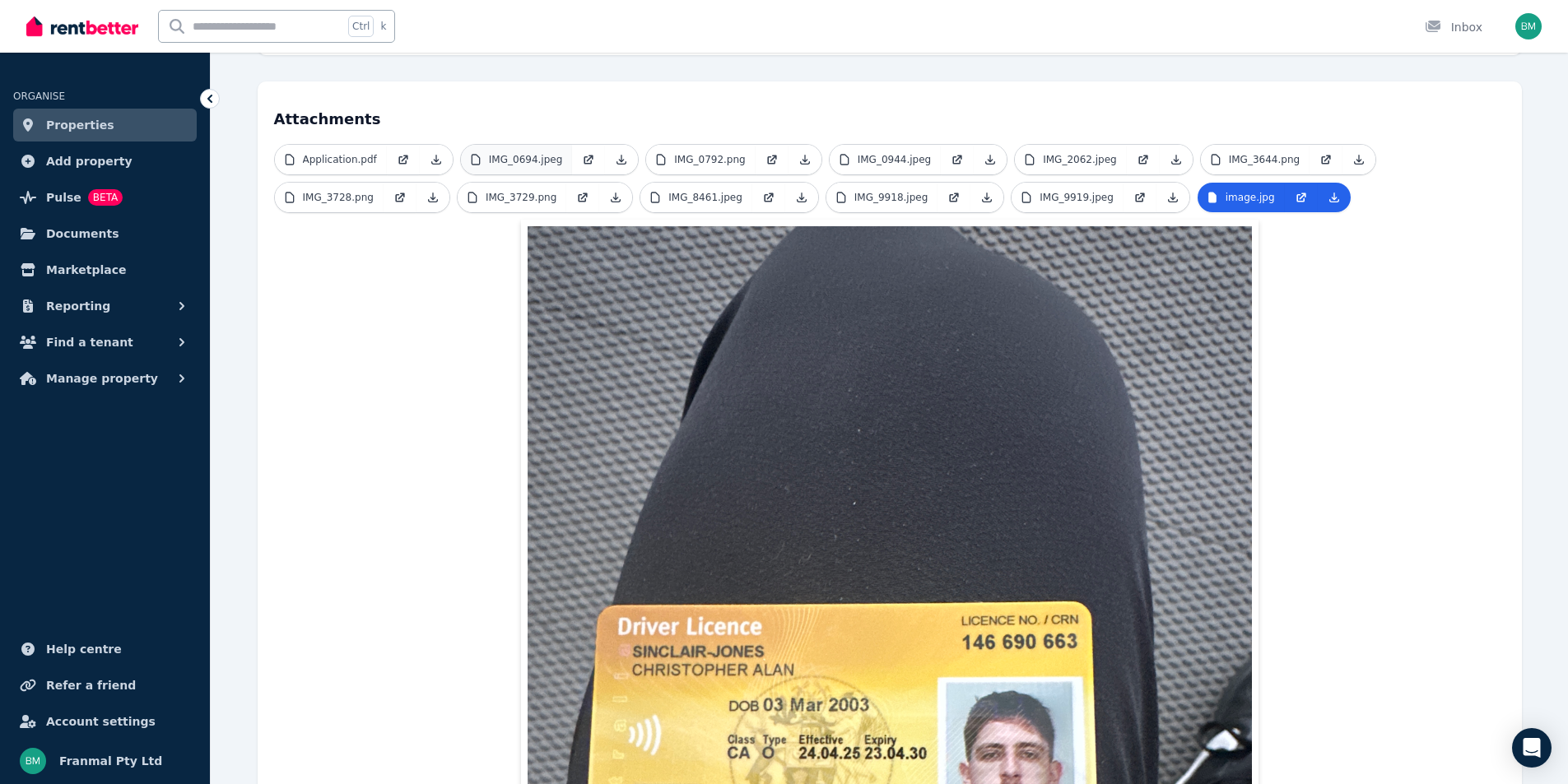
drag, startPoint x: 495, startPoint y: 101, endPoint x: 513, endPoint y: 120, distance: 26.2
click at [501, 106] on div "Attachments Application.pdf IMG_0694.jpeg IMG_0792.png IMG_0944.jpeg IMG_2062.j…" at bounding box center [889, 663] width 1264 height 1163
click at [513, 144] on link "IMG_0694.jpeg" at bounding box center [517, 159] width 112 height 30
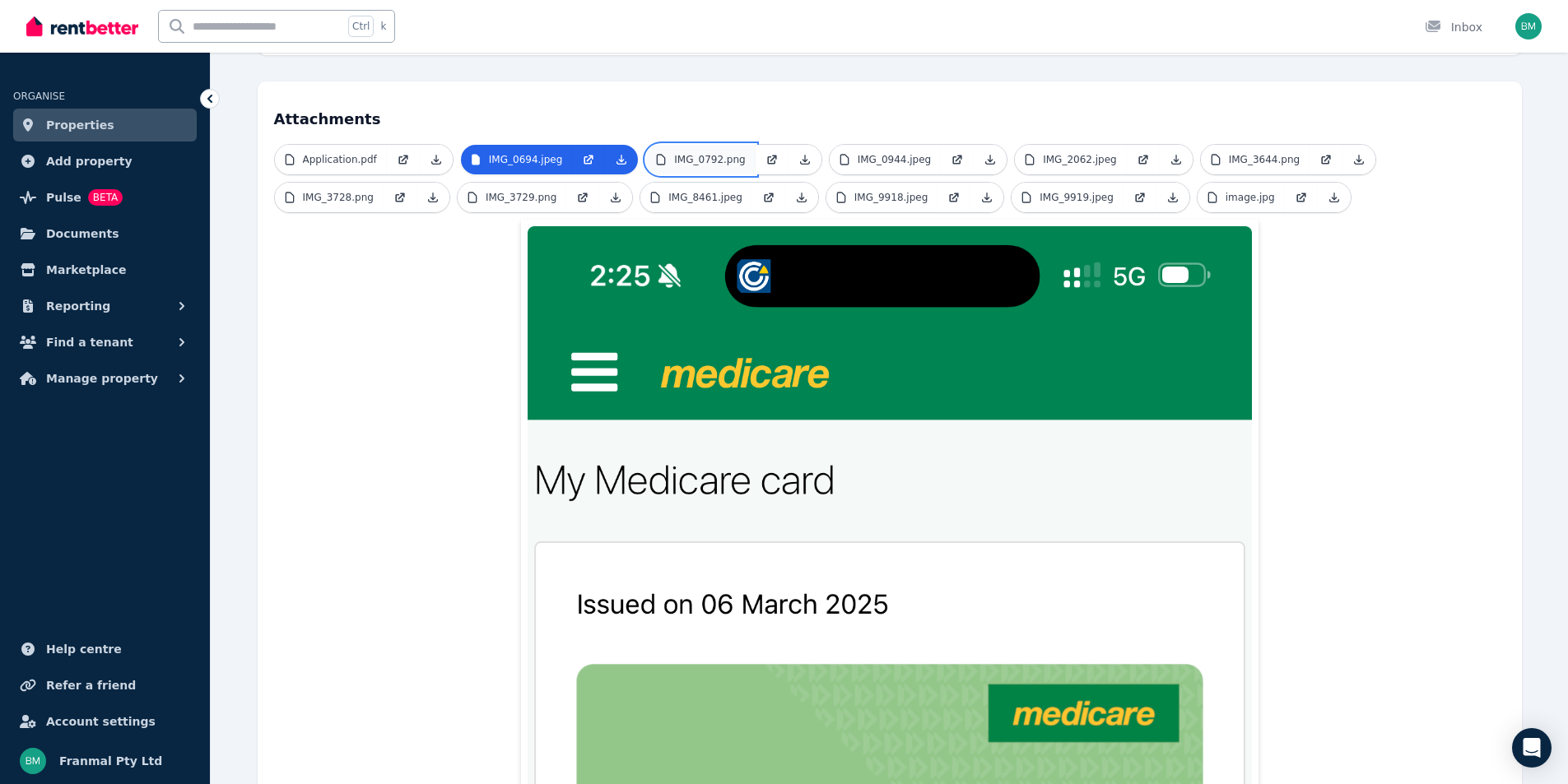
click at [703, 153] on p "IMG_0792.png" at bounding box center [709, 159] width 71 height 13
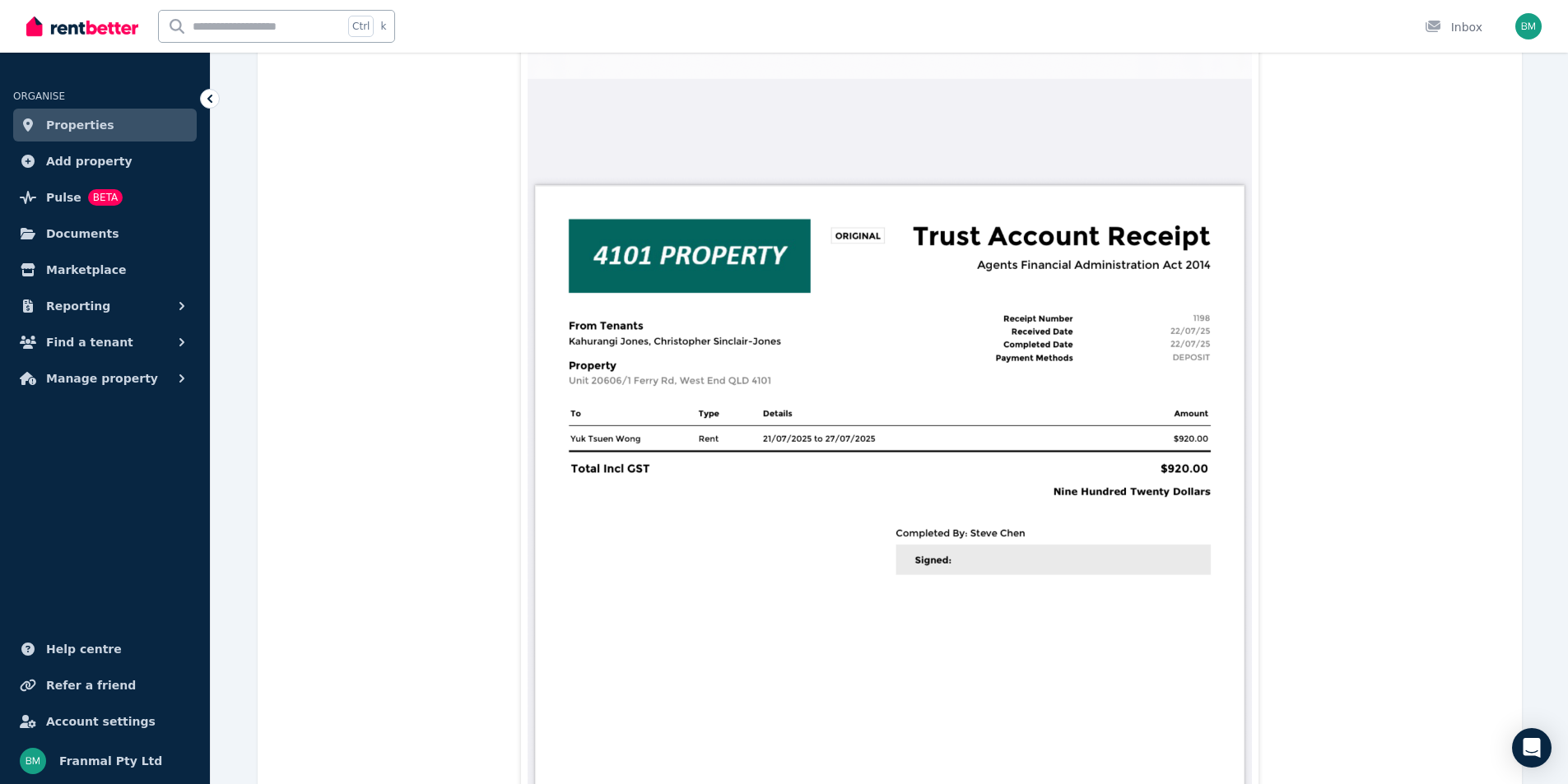
scroll to position [282, 0]
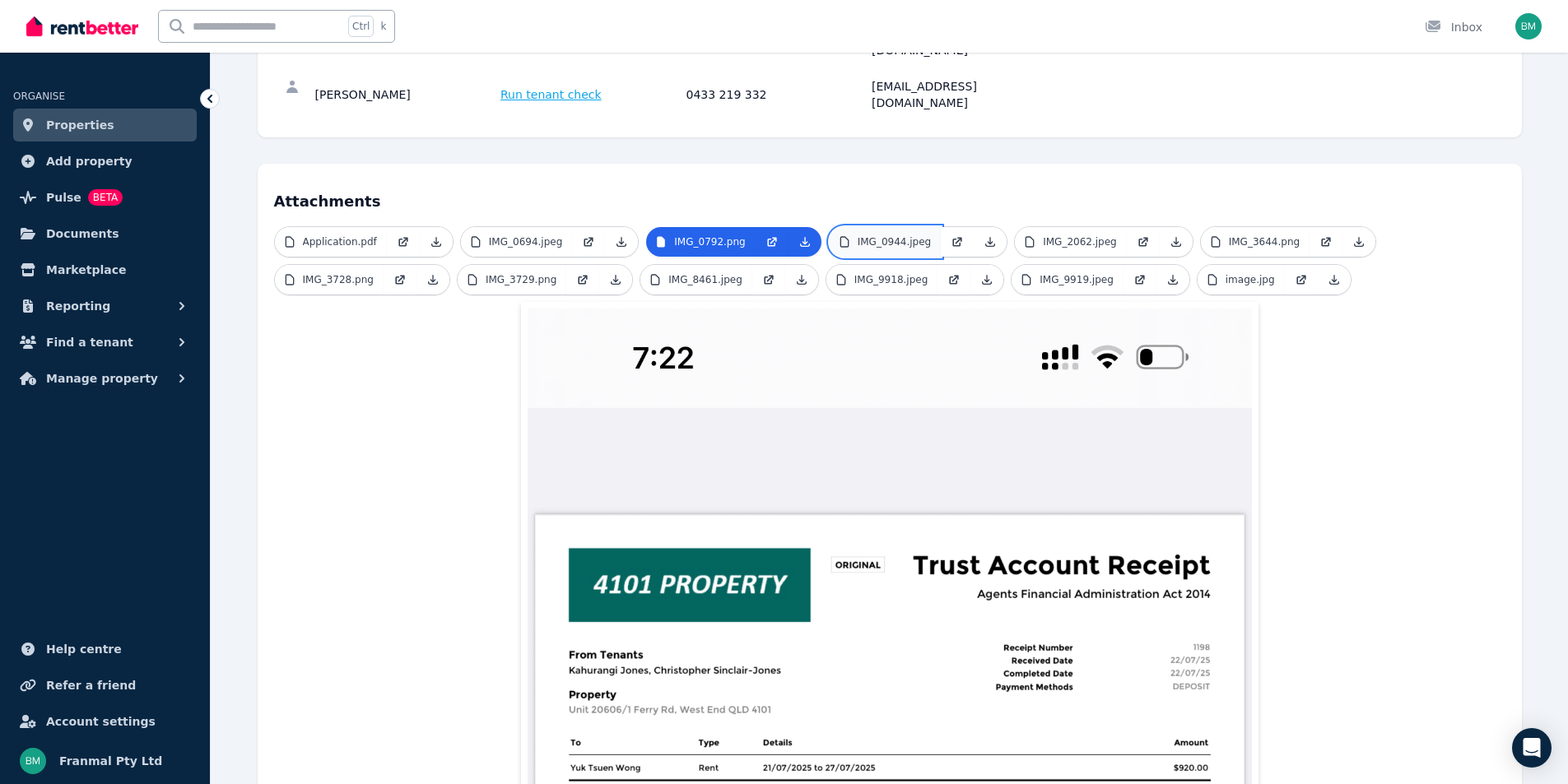
click at [892, 235] on p "IMG_0944.jpeg" at bounding box center [895, 242] width 74 height 13
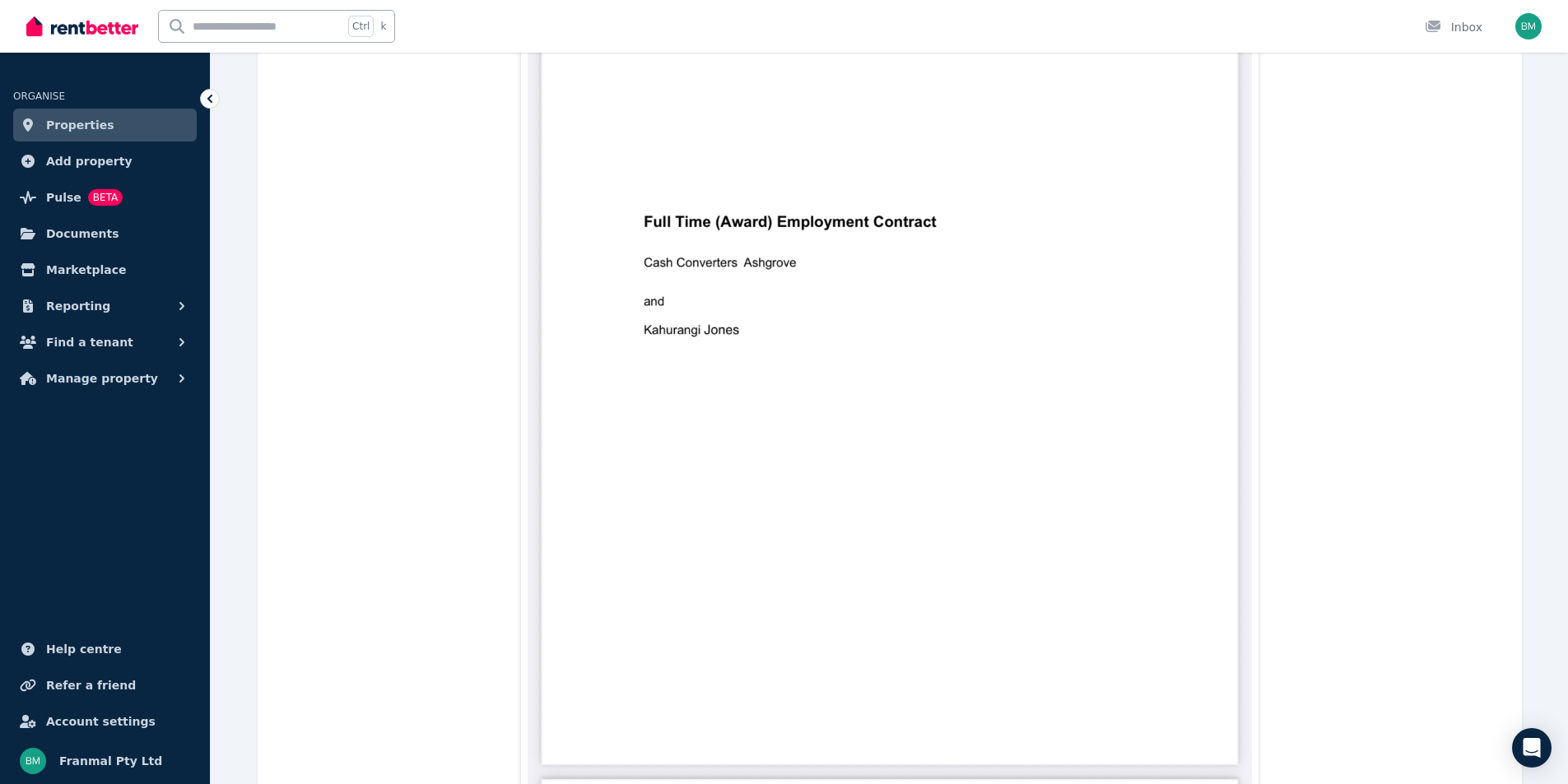
scroll to position [366, 0]
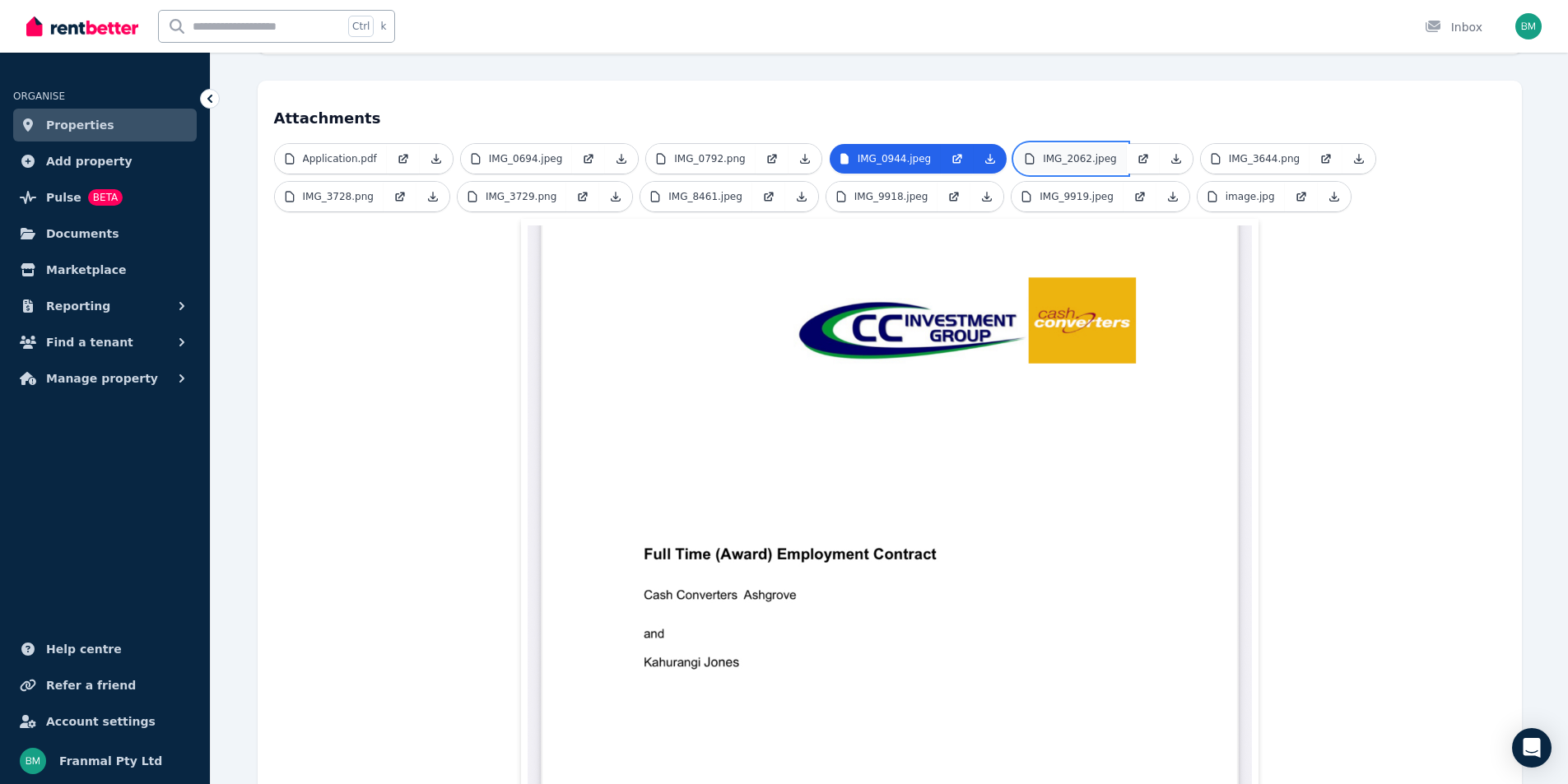
click at [1044, 144] on link "IMG_2062.jpeg" at bounding box center [1071, 158] width 112 height 30
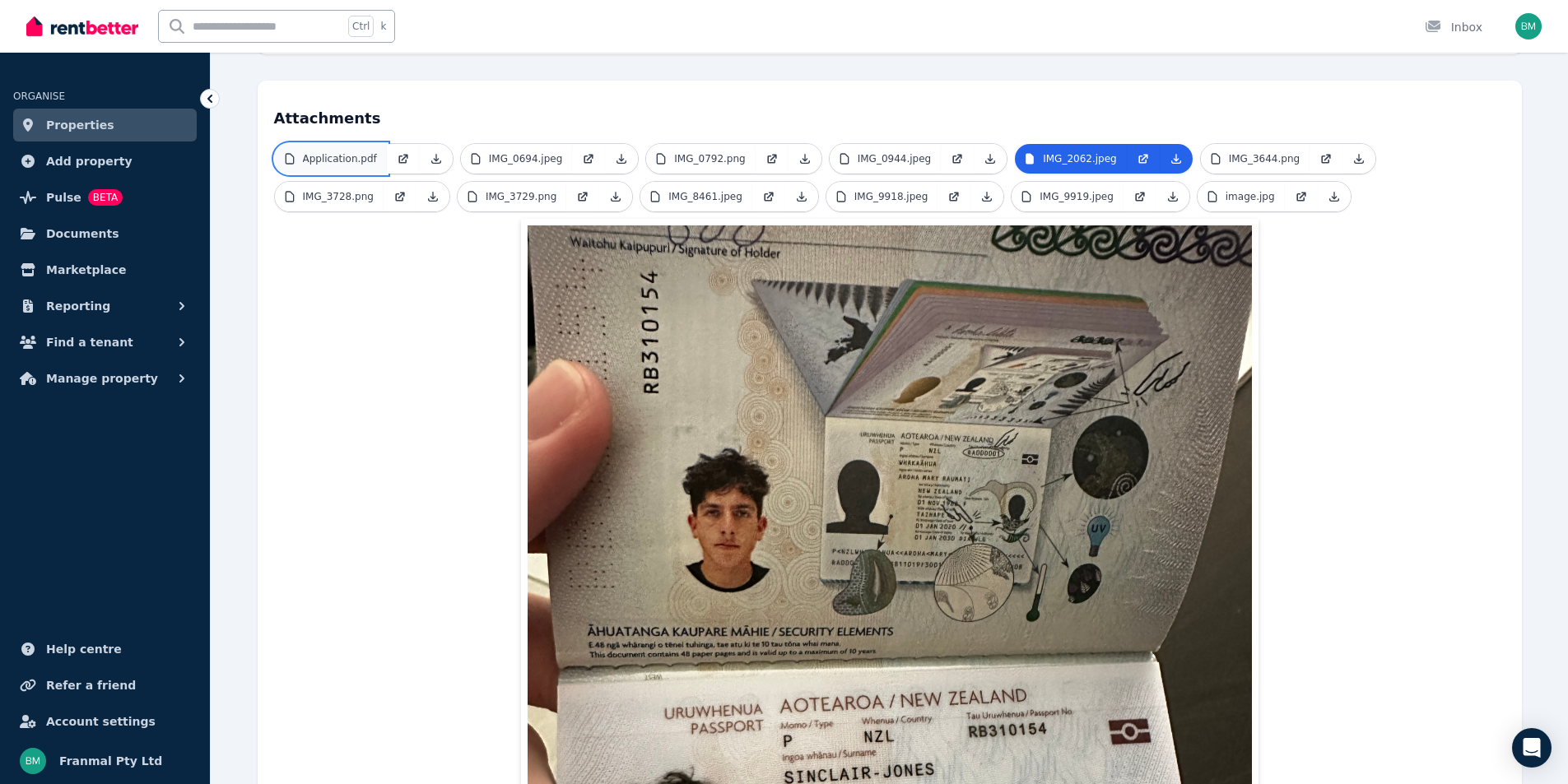
click at [308, 144] on link "Application.pdf" at bounding box center [331, 158] width 112 height 30
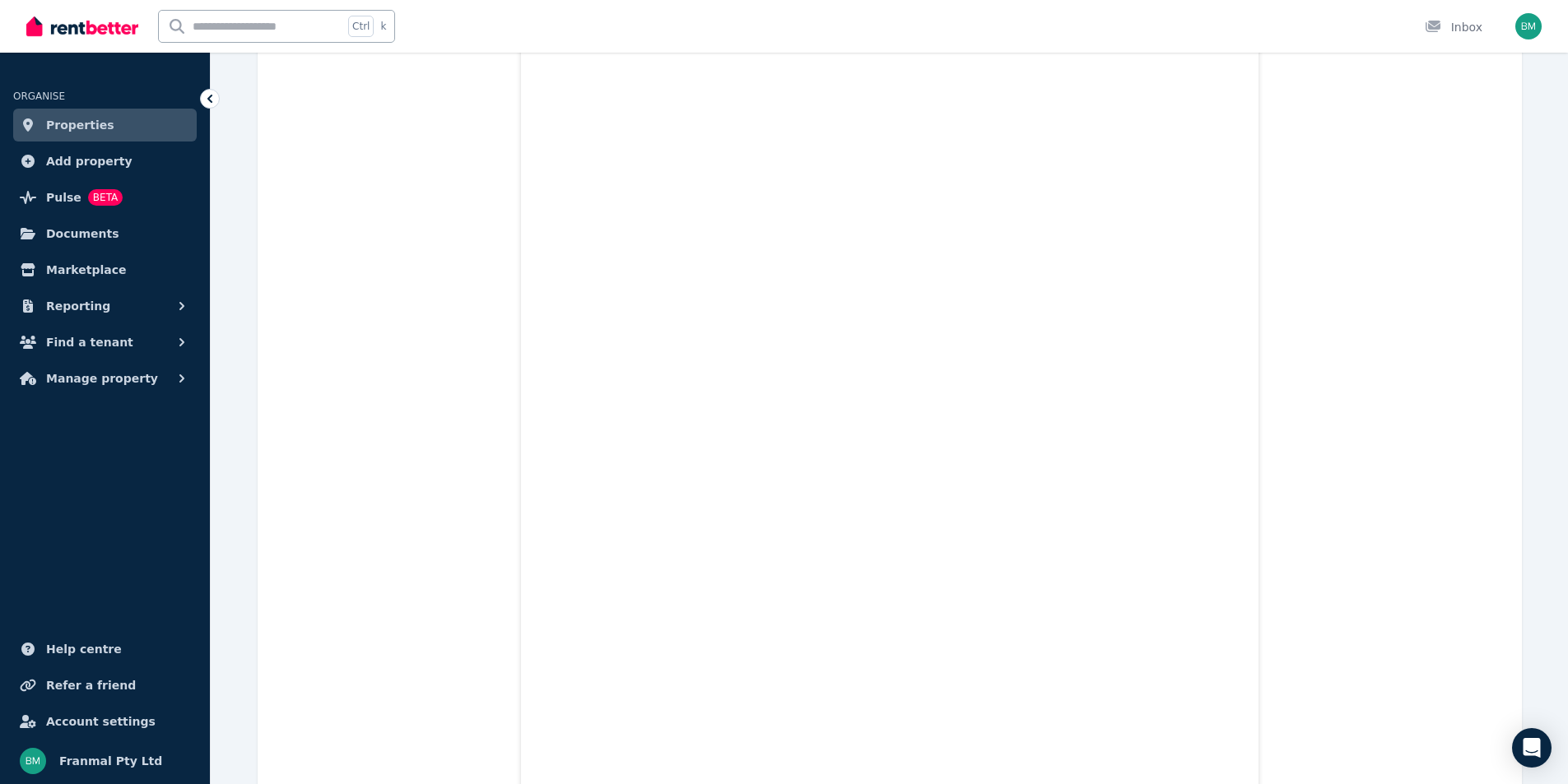
scroll to position [4808, 0]
